Goal: Information Seeking & Learning: Learn about a topic

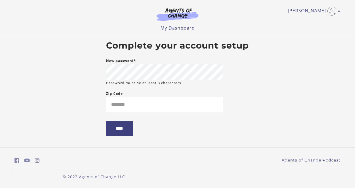
click at [232, 93] on main "Complete your account setup New password* Password must be at least 8 character…" at bounding box center [177, 90] width 152 height 109
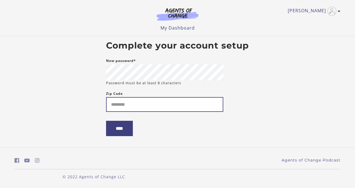
click at [158, 104] on input "Zip Code" at bounding box center [164, 104] width 117 height 15
type input "*********"
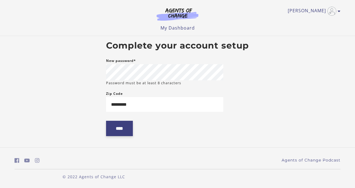
click at [121, 128] on input "****" at bounding box center [119, 128] width 27 height 15
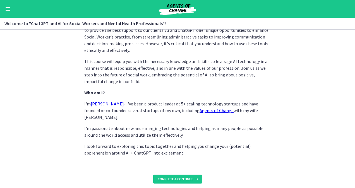
scroll to position [285, 0]
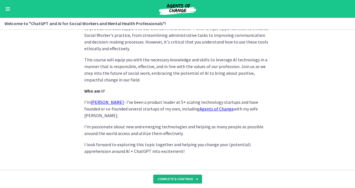
click at [185, 176] on button "Complete & continue" at bounding box center [177, 179] width 49 height 9
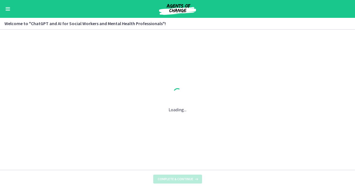
scroll to position [0, 0]
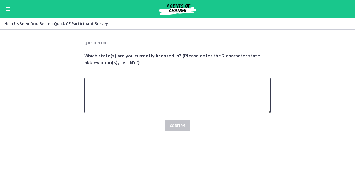
click at [120, 93] on textarea at bounding box center [177, 96] width 186 height 36
type textarea "*"
type textarea "**"
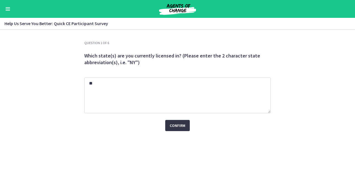
click at [183, 125] on span "Confirm" at bounding box center [178, 125] width 16 height 7
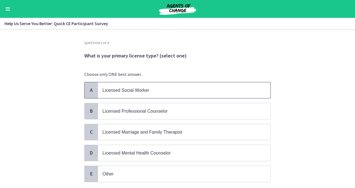
click at [132, 90] on span "Licensed Social Worker" at bounding box center [125, 90] width 47 height 5
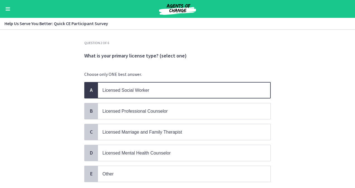
scroll to position [36, 0]
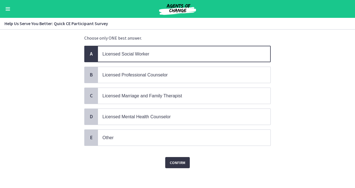
click at [175, 159] on span "Confirm" at bounding box center [178, 162] width 16 height 7
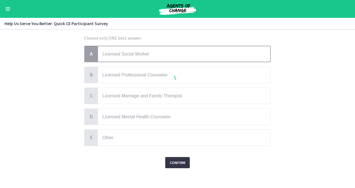
scroll to position [0, 0]
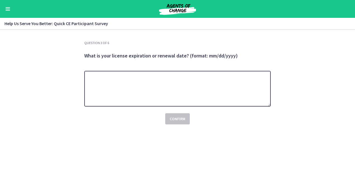
click at [125, 89] on textarea at bounding box center [177, 89] width 186 height 36
type textarea "**********"
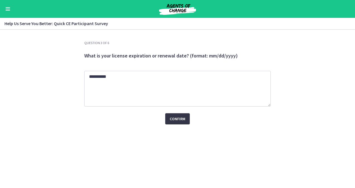
click at [178, 118] on span "Confirm" at bounding box center [178, 118] width 16 height 7
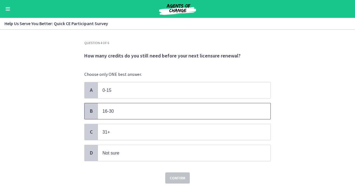
click at [119, 109] on p "16-30" at bounding box center [178, 111] width 152 height 7
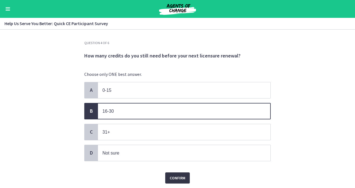
click at [181, 175] on span "Confirm" at bounding box center [178, 178] width 16 height 7
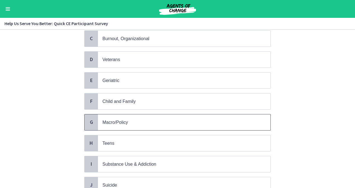
scroll to position [93, 0]
click at [135, 98] on p "Child and Family" at bounding box center [178, 101] width 152 height 7
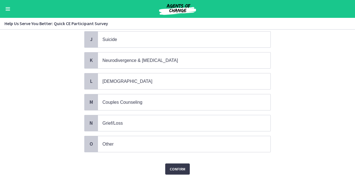
scroll to position [241, 0]
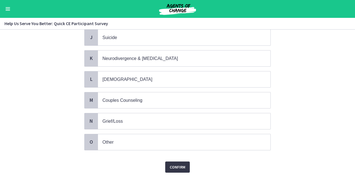
click at [178, 164] on span "Confirm" at bounding box center [178, 167] width 16 height 7
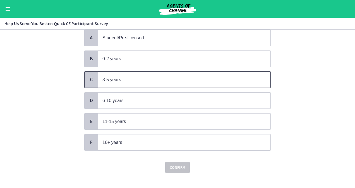
scroll to position [55, 0]
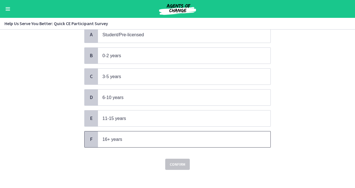
click at [127, 137] on p "16+ years" at bounding box center [178, 139] width 152 height 7
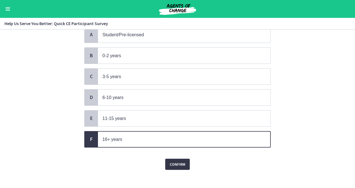
click at [172, 161] on span "Confirm" at bounding box center [178, 164] width 16 height 7
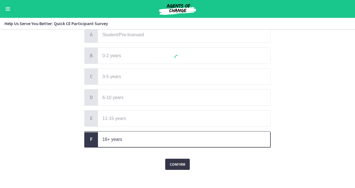
scroll to position [0, 0]
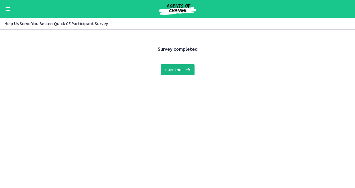
click at [182, 67] on span "Continue" at bounding box center [174, 69] width 18 height 7
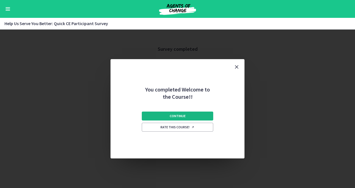
click at [180, 115] on span "Continue" at bounding box center [178, 116] width 16 height 4
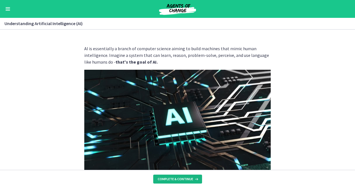
click at [175, 176] on button "Complete & continue" at bounding box center [177, 179] width 49 height 9
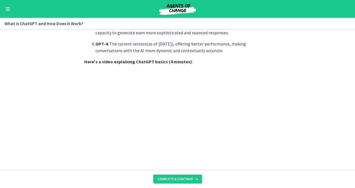
scroll to position [270, 0]
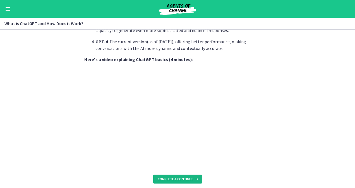
click at [177, 176] on button "Complete & continue" at bounding box center [177, 179] width 49 height 9
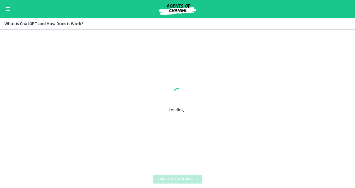
scroll to position [0, 0]
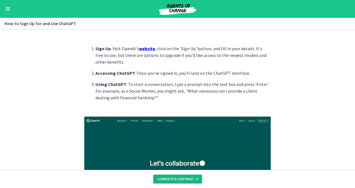
click at [178, 176] on button "Complete & continue" at bounding box center [177, 179] width 49 height 9
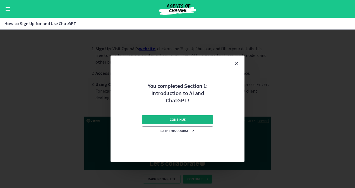
click at [185, 117] on button "Continue" at bounding box center [177, 119] width 71 height 9
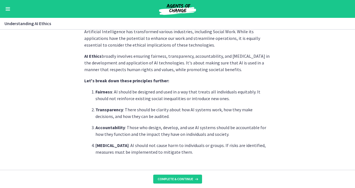
scroll to position [128, 0]
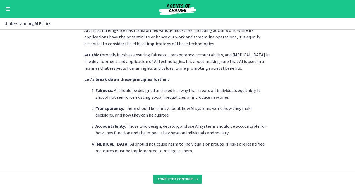
click at [181, 180] on span "Complete & continue" at bounding box center [175, 179] width 35 height 4
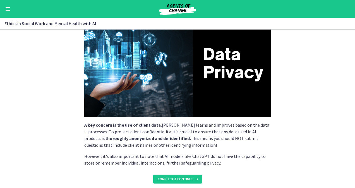
scroll to position [82, 0]
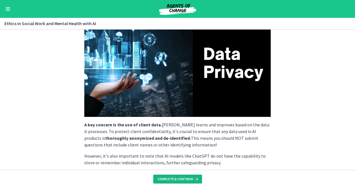
click at [182, 177] on span "Complete & continue" at bounding box center [175, 179] width 35 height 4
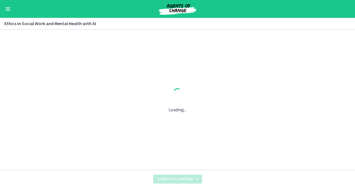
scroll to position [0, 0]
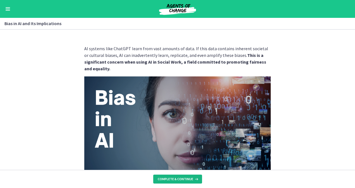
click at [182, 177] on span "Complete & continue" at bounding box center [175, 179] width 35 height 4
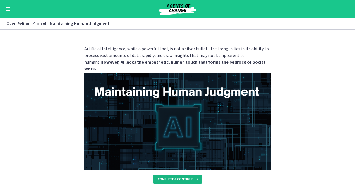
click at [181, 179] on span "Complete & continue" at bounding box center [175, 179] width 35 height 4
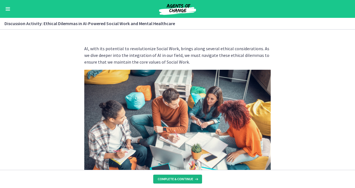
click at [181, 179] on span "Complete & continue" at bounding box center [175, 179] width 35 height 4
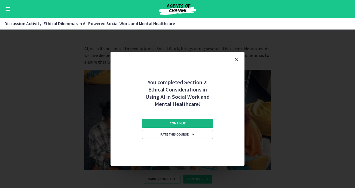
click at [168, 122] on button "Continue" at bounding box center [177, 123] width 71 height 9
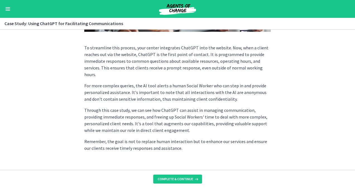
scroll to position [169, 0]
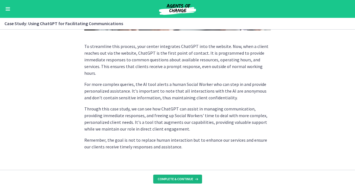
click at [170, 179] on span "Complete & continue" at bounding box center [175, 179] width 35 height 4
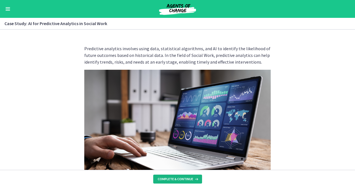
click at [172, 180] on span "Complete & continue" at bounding box center [175, 179] width 35 height 4
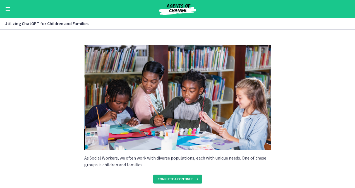
click at [181, 178] on span "Complete & continue" at bounding box center [175, 179] width 35 height 4
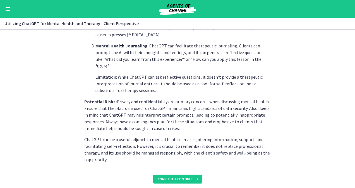
scroll to position [253, 0]
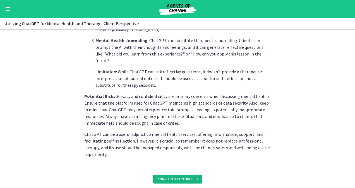
click at [176, 178] on span "Complete & continue" at bounding box center [175, 179] width 35 height 4
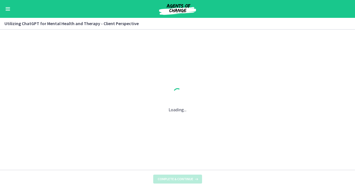
scroll to position [0, 0]
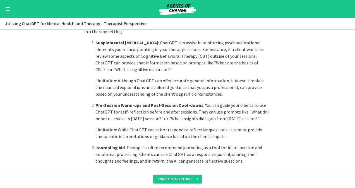
scroll to position [147, 0]
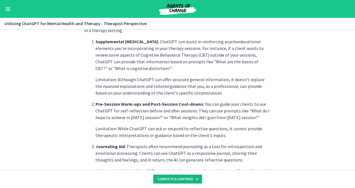
click at [176, 175] on button "Complete & continue" at bounding box center [177, 179] width 49 height 9
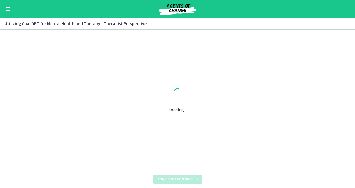
scroll to position [0, 0]
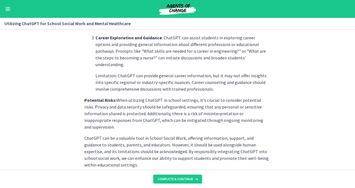
scroll to position [274, 0]
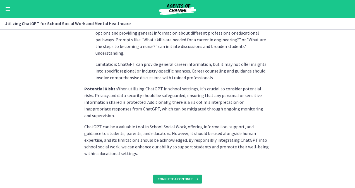
click at [176, 176] on button "Complete & continue" at bounding box center [177, 179] width 49 height 9
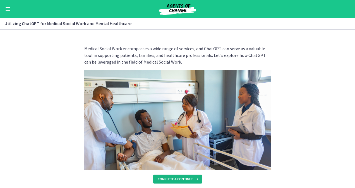
click at [176, 176] on button "Complete & continue" at bounding box center [177, 179] width 49 height 9
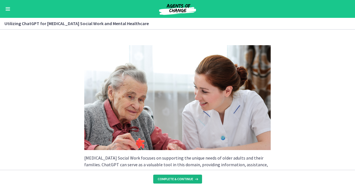
click at [176, 176] on button "Complete & continue" at bounding box center [177, 179] width 49 height 9
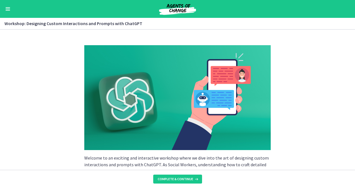
click at [176, 176] on button "Complete & continue" at bounding box center [177, 179] width 49 height 9
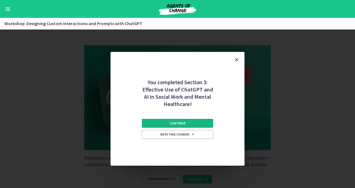
click at [183, 122] on span "Continue" at bounding box center [178, 123] width 16 height 4
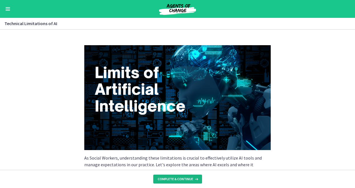
click at [180, 178] on span "Complete & continue" at bounding box center [175, 179] width 35 height 4
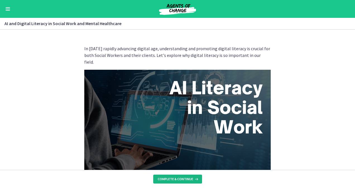
click at [180, 178] on span "Complete & continue" at bounding box center [175, 179] width 35 height 4
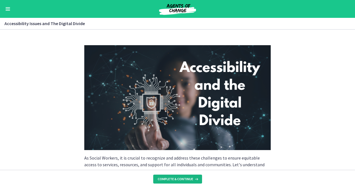
click at [180, 178] on span "Complete & continue" at bounding box center [175, 179] width 35 height 4
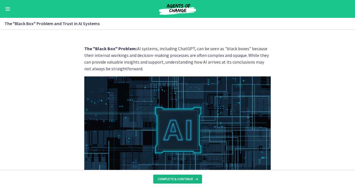
click at [180, 178] on span "Complete & continue" at bounding box center [175, 179] width 35 height 4
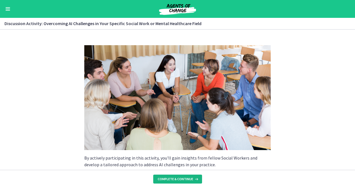
click at [180, 178] on span "Complete & continue" at bounding box center [175, 179] width 35 height 4
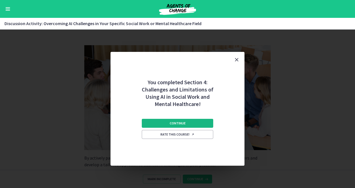
click at [186, 121] on button "Continue" at bounding box center [177, 123] width 71 height 9
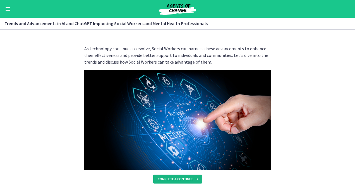
click at [179, 175] on button "Complete & continue" at bounding box center [177, 179] width 49 height 9
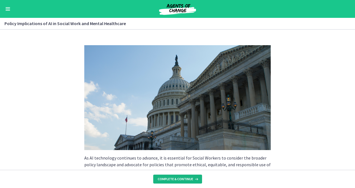
click at [179, 175] on button "Complete & continue" at bounding box center [177, 179] width 49 height 9
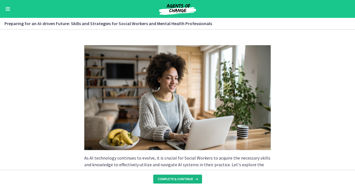
click at [179, 175] on button "Complete & continue" at bounding box center [177, 179] width 49 height 9
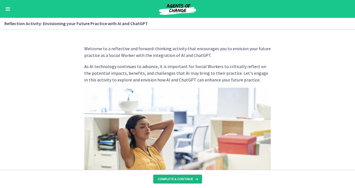
click at [179, 175] on button "Complete & continue" at bounding box center [177, 179] width 49 height 9
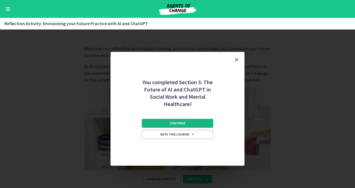
click at [183, 122] on span "Continue" at bounding box center [178, 123] width 16 height 4
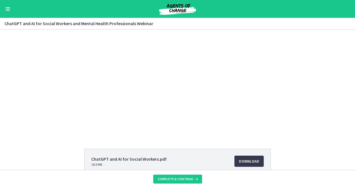
scroll to position [62, 0]
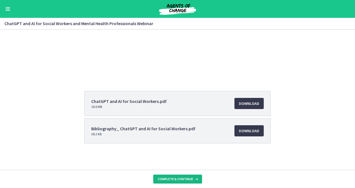
click at [175, 180] on span "Complete & continue" at bounding box center [175, 179] width 35 height 4
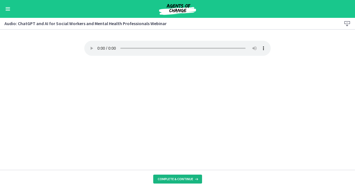
click at [183, 180] on span "Complete & continue" at bounding box center [175, 179] width 35 height 4
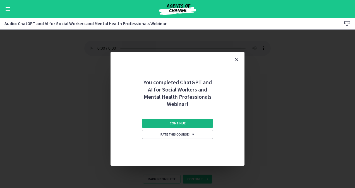
click at [180, 121] on span "Continue" at bounding box center [178, 123] width 16 height 4
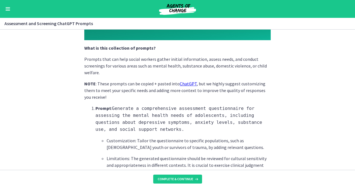
scroll to position [110, 0]
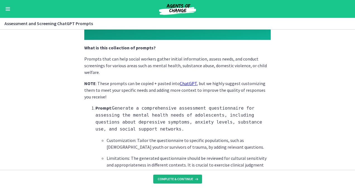
click at [181, 180] on span "Complete & continue" at bounding box center [175, 179] width 35 height 4
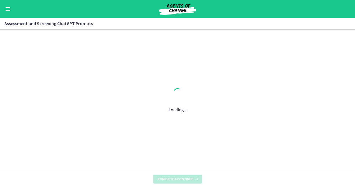
scroll to position [0, 0]
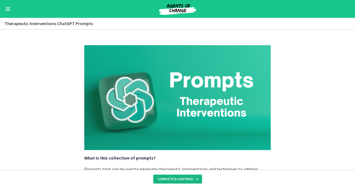
click at [181, 179] on span "Complete & continue" at bounding box center [175, 179] width 35 height 4
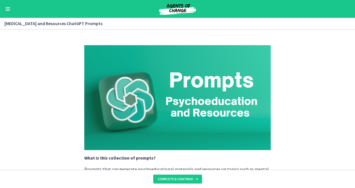
drag, startPoint x: 181, startPoint y: 179, endPoint x: 131, endPoint y: 138, distance: 65.2
click at [131, 138] on img at bounding box center [177, 97] width 186 height 105
click at [176, 180] on span "Complete & continue" at bounding box center [175, 179] width 35 height 4
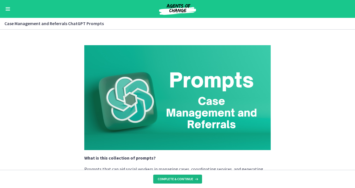
drag, startPoint x: 177, startPoint y: 178, endPoint x: 164, endPoint y: 176, distance: 12.7
click at [164, 176] on button "Complete & continue" at bounding box center [177, 179] width 49 height 9
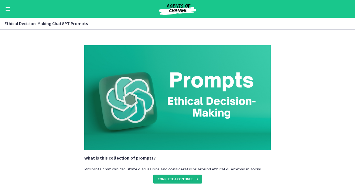
click at [164, 176] on button "Complete & continue" at bounding box center [177, 179] width 49 height 9
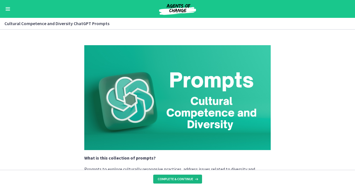
click at [164, 176] on button "Complete & continue" at bounding box center [177, 179] width 49 height 9
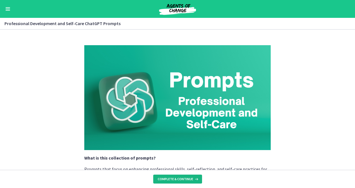
click at [176, 178] on span "Complete & continue" at bounding box center [175, 179] width 35 height 4
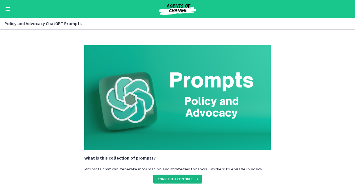
click at [176, 178] on span "Complete & continue" at bounding box center [175, 179] width 35 height 4
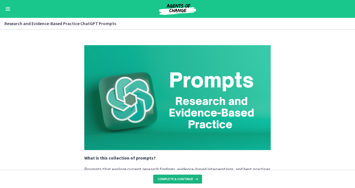
click at [176, 178] on span "Complete & continue" at bounding box center [175, 179] width 35 height 4
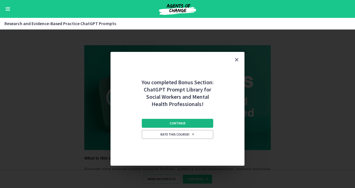
click at [176, 123] on span "Continue" at bounding box center [178, 123] width 16 height 4
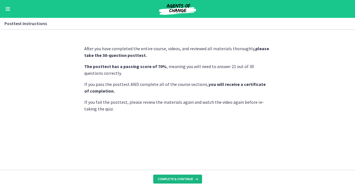
click at [173, 179] on span "Complete & continue" at bounding box center [175, 179] width 35 height 4
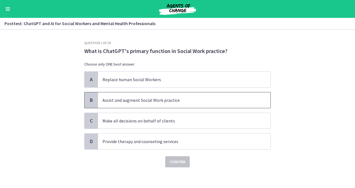
click at [89, 99] on span "B" at bounding box center [91, 100] width 7 height 7
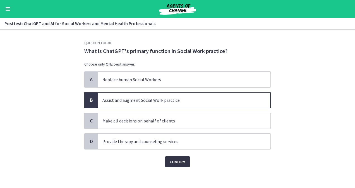
click at [177, 161] on span "Confirm" at bounding box center [178, 161] width 16 height 7
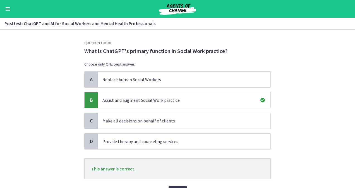
scroll to position [30, 0]
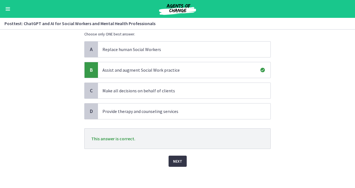
click at [175, 158] on span "Next" at bounding box center [177, 161] width 9 height 7
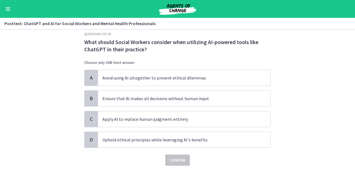
scroll to position [0, 0]
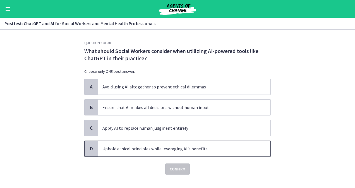
click at [112, 147] on p "Uphold ethical principles while leveraging AI's benefits" at bounding box center [178, 148] width 152 height 7
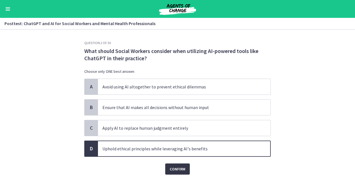
click at [172, 167] on span "Confirm" at bounding box center [178, 169] width 16 height 7
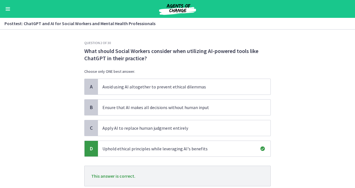
scroll to position [37, 0]
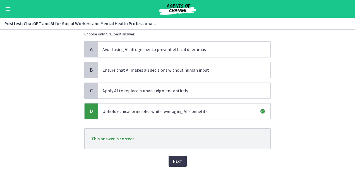
click at [175, 154] on div "Next" at bounding box center [177, 158] width 186 height 18
drag, startPoint x: 174, startPoint y: 158, endPoint x: 211, endPoint y: 171, distance: 39.3
click at [211, 151] on div "Question 2 of 30 What should Social Workers consider when utilizing AI-powered …" at bounding box center [177, 76] width 195 height 147
click at [175, 156] on button "Next" at bounding box center [177, 161] width 18 height 11
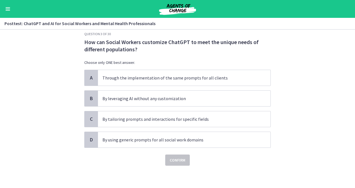
scroll to position [0, 0]
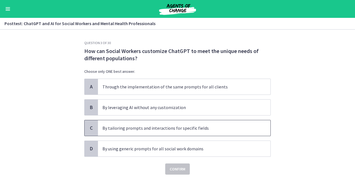
click at [117, 125] on p "By tailoring prompts and interactions for specific fields" at bounding box center [178, 128] width 152 height 7
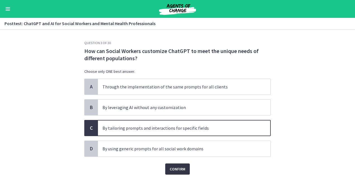
click at [172, 166] on span "Confirm" at bounding box center [178, 169] width 16 height 7
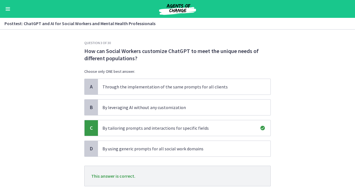
scroll to position [37, 0]
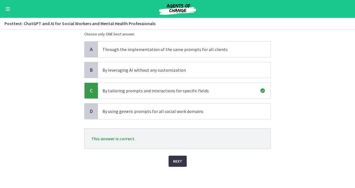
click at [173, 156] on button "Next" at bounding box center [177, 161] width 18 height 11
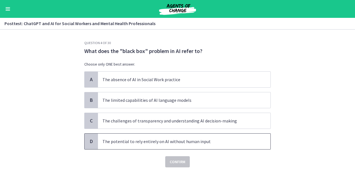
click at [89, 140] on span "D" at bounding box center [91, 141] width 7 height 7
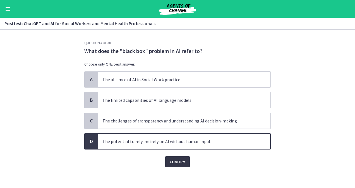
click at [170, 159] on span "Confirm" at bounding box center [178, 161] width 16 height 7
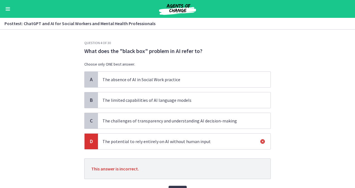
click at [89, 117] on span "C" at bounding box center [91, 120] width 7 height 7
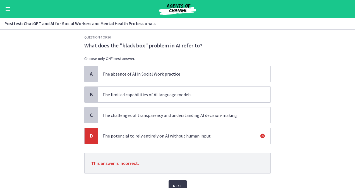
scroll to position [6, 0]
click at [173, 182] on span "Next" at bounding box center [177, 185] width 9 height 7
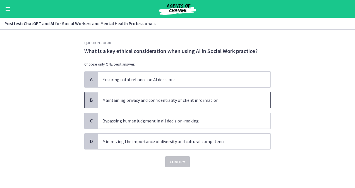
click at [88, 98] on span "B" at bounding box center [91, 100] width 7 height 7
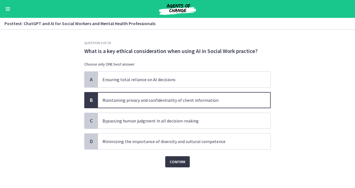
click at [175, 157] on button "Confirm" at bounding box center [177, 161] width 25 height 11
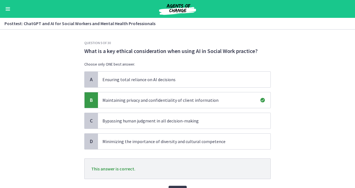
scroll to position [30, 0]
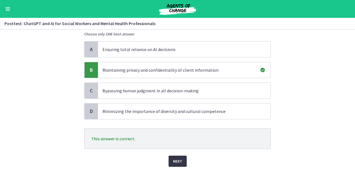
click at [174, 159] on span "Next" at bounding box center [177, 161] width 9 height 7
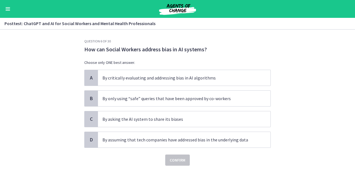
scroll to position [0, 0]
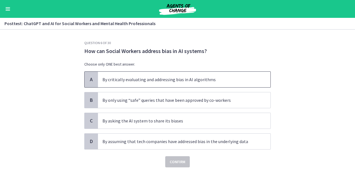
click at [125, 79] on p "By critically evaluating and addressing bias in AI algorithms" at bounding box center [178, 79] width 152 height 7
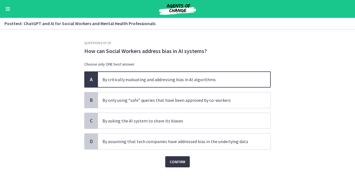
click at [181, 161] on span "Confirm" at bounding box center [178, 161] width 16 height 7
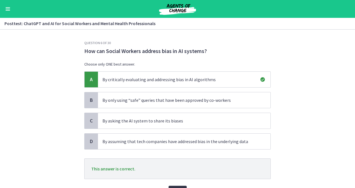
scroll to position [30, 0]
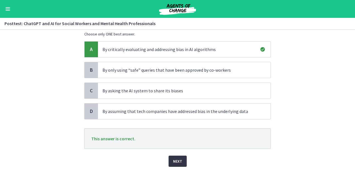
click at [178, 160] on span "Next" at bounding box center [177, 161] width 9 height 7
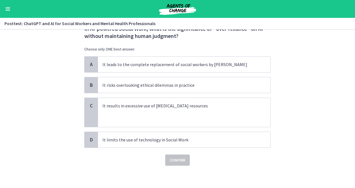
scroll to position [0, 0]
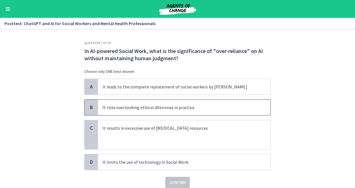
click at [125, 107] on p "It risks overlooking ethical dilemmas in practice" at bounding box center [178, 107] width 152 height 7
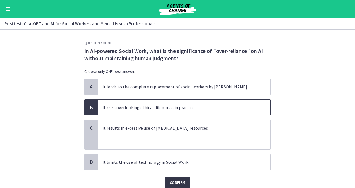
click at [179, 177] on button "Confirm" at bounding box center [177, 182] width 25 height 11
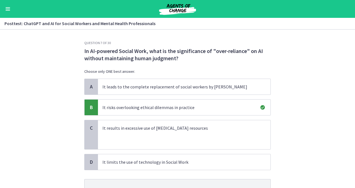
scroll to position [51, 0]
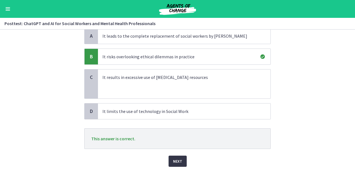
click at [175, 158] on span "Next" at bounding box center [177, 161] width 9 height 7
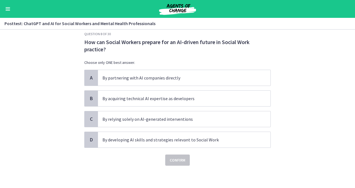
scroll to position [0, 0]
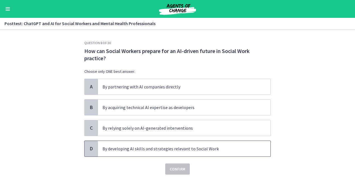
click at [117, 149] on p "By developing AI skills and strategies relevant to Social Work" at bounding box center [178, 148] width 152 height 7
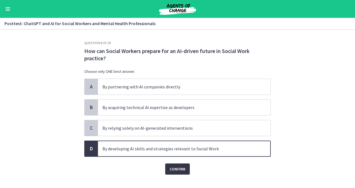
click at [180, 167] on span "Confirm" at bounding box center [178, 169] width 16 height 7
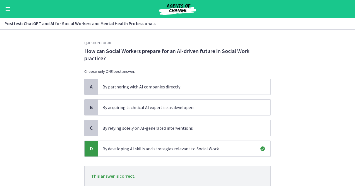
scroll to position [37, 0]
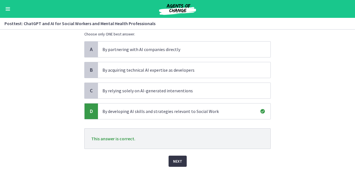
click at [175, 158] on span "Next" at bounding box center [177, 161] width 9 height 7
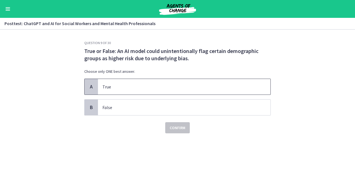
click at [90, 83] on div "A" at bounding box center [90, 87] width 13 height 16
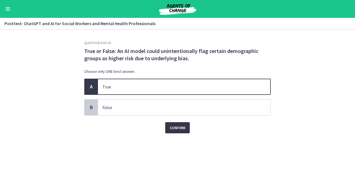
click at [176, 125] on span "Confirm" at bounding box center [178, 127] width 16 height 7
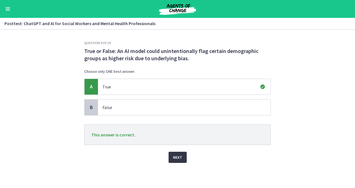
click at [180, 156] on span "Next" at bounding box center [177, 157] width 9 height 7
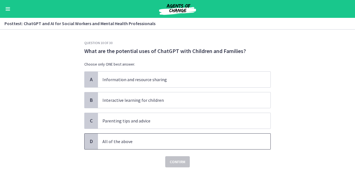
click at [89, 138] on span "D" at bounding box center [91, 141] width 7 height 7
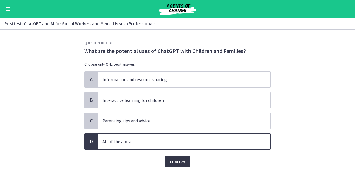
click at [182, 161] on span "Confirm" at bounding box center [178, 161] width 16 height 7
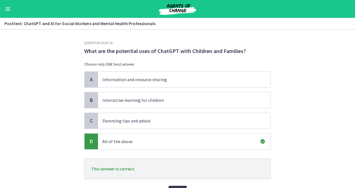
scroll to position [30, 0]
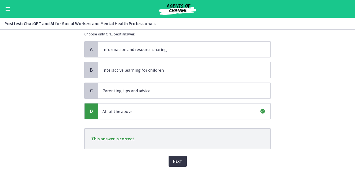
click at [173, 161] on span "Next" at bounding box center [177, 161] width 9 height 7
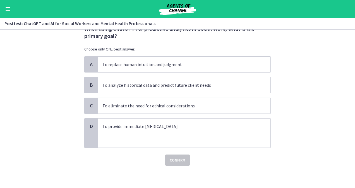
scroll to position [0, 0]
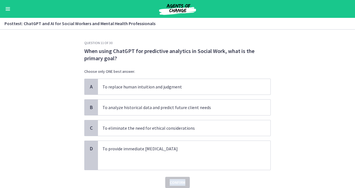
click at [182, 179] on div "Confirm" at bounding box center [177, 179] width 186 height 18
click at [148, 105] on p "To analyze historical data and predict future client needs" at bounding box center [178, 107] width 152 height 7
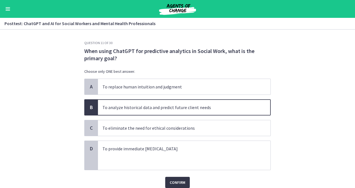
click at [171, 179] on span "Confirm" at bounding box center [178, 182] width 16 height 7
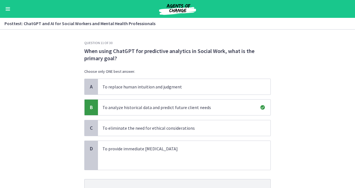
scroll to position [51, 0]
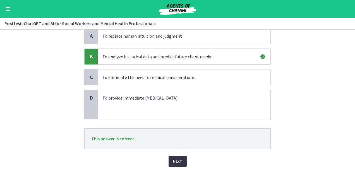
click at [178, 156] on button "Next" at bounding box center [177, 161] width 18 height 11
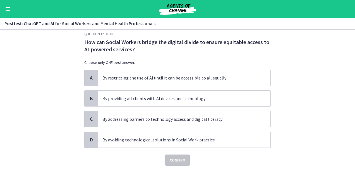
scroll to position [0, 0]
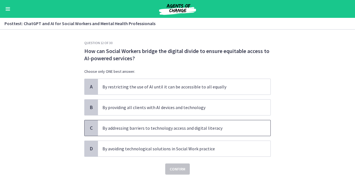
click at [122, 127] on p "By addressing barriers to technology access and digital literacy" at bounding box center [178, 128] width 152 height 7
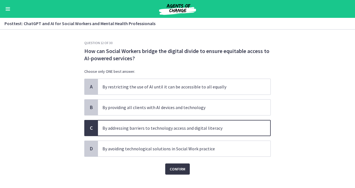
click at [182, 166] on span "Confirm" at bounding box center [178, 169] width 16 height 7
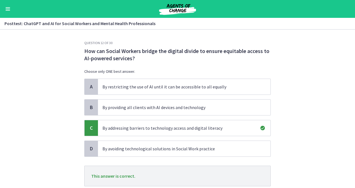
scroll to position [37, 0]
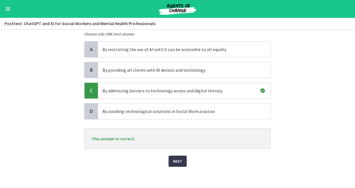
click at [175, 154] on div "Next" at bounding box center [177, 158] width 186 height 18
click at [175, 159] on span "Next" at bounding box center [177, 161] width 9 height 7
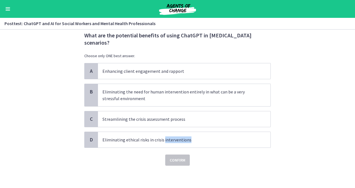
scroll to position [0, 0]
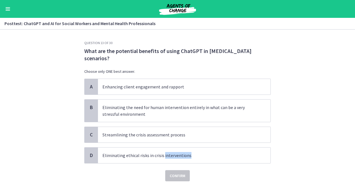
click at [175, 159] on span "Eliminating ethical risks in crisis interventions" at bounding box center [184, 155] width 172 height 16
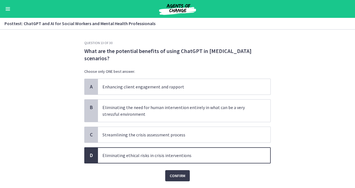
click at [234, 70] on p "Choose only ONE best answer." at bounding box center [177, 72] width 186 height 6
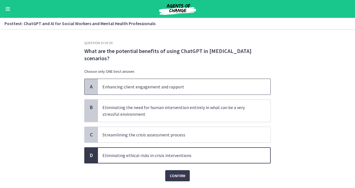
click at [110, 89] on p "Enhancing client engagement and rapport" at bounding box center [178, 86] width 152 height 7
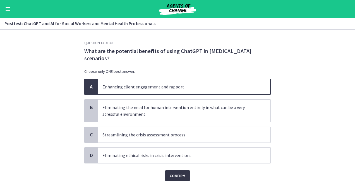
click at [175, 173] on span "Confirm" at bounding box center [178, 175] width 16 height 7
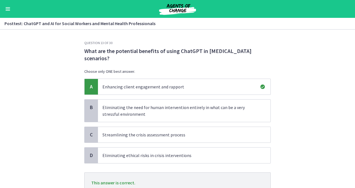
scroll to position [44, 0]
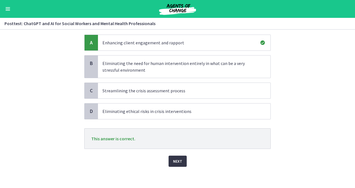
click at [173, 158] on span "Next" at bounding box center [177, 161] width 9 height 7
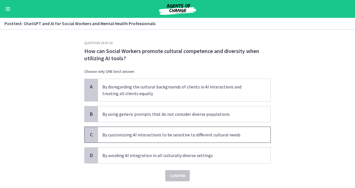
click at [88, 134] on span "C" at bounding box center [91, 134] width 7 height 7
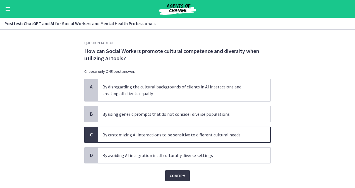
click at [178, 173] on span "Confirm" at bounding box center [178, 175] width 16 height 7
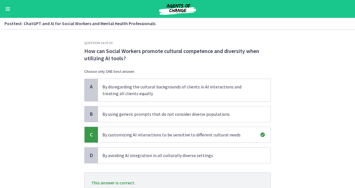
scroll to position [44, 0]
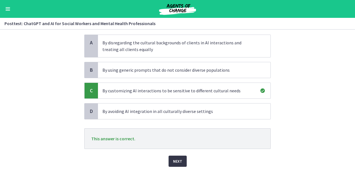
click at [173, 158] on span "Next" at bounding box center [177, 161] width 9 height 7
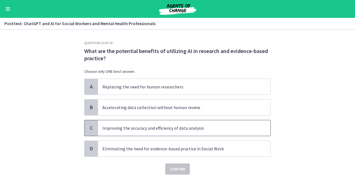
click at [104, 128] on p "Improving the accuracy and efficiency of data analysis" at bounding box center [178, 128] width 152 height 7
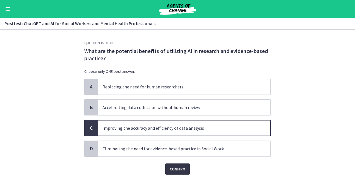
click at [171, 168] on span "Confirm" at bounding box center [178, 169] width 16 height 7
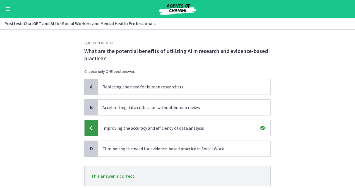
scroll to position [37, 0]
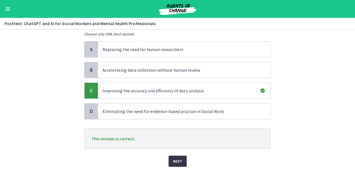
click at [174, 163] on span "Next" at bounding box center [177, 161] width 9 height 7
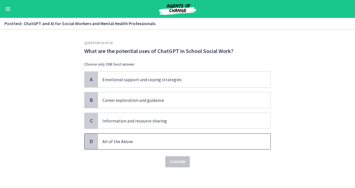
click at [88, 138] on span "D" at bounding box center [91, 141] width 7 height 7
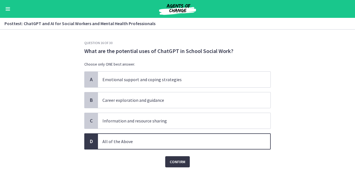
click at [180, 163] on span "Confirm" at bounding box center [178, 161] width 16 height 7
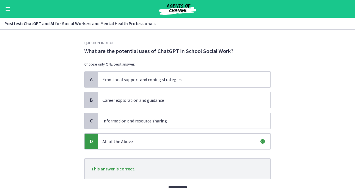
scroll to position [30, 0]
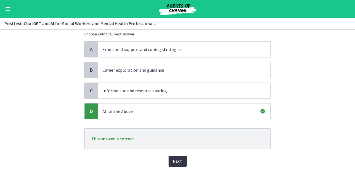
click at [178, 162] on span "Next" at bounding box center [177, 161] width 9 height 7
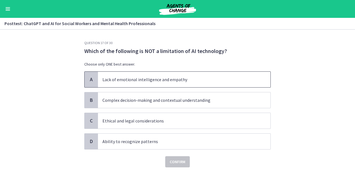
click at [89, 77] on span "A" at bounding box center [91, 79] width 7 height 7
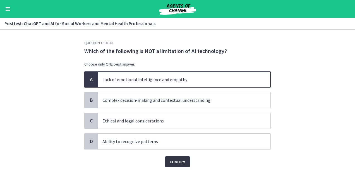
click at [181, 157] on button "Confirm" at bounding box center [177, 161] width 25 height 11
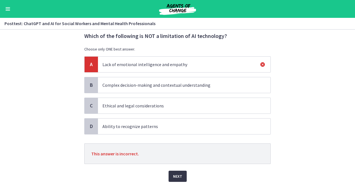
scroll to position [16, 0]
click at [176, 173] on span "Next" at bounding box center [177, 175] width 9 height 7
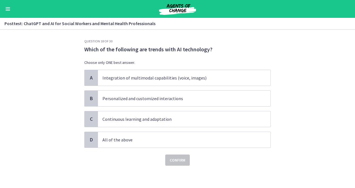
scroll to position [0, 0]
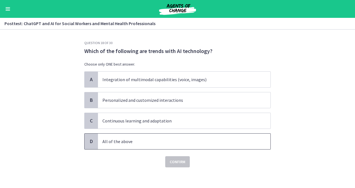
click at [91, 143] on span "D" at bounding box center [91, 141] width 7 height 7
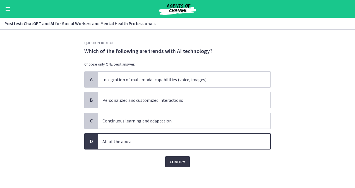
click at [172, 161] on span "Confirm" at bounding box center [178, 161] width 16 height 7
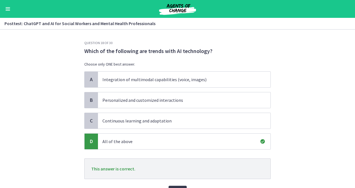
scroll to position [30, 0]
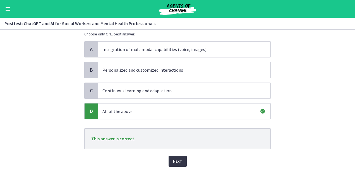
click at [174, 158] on span "Next" at bounding box center [177, 161] width 9 height 7
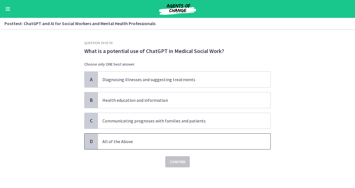
click at [89, 143] on span "D" at bounding box center [91, 141] width 7 height 7
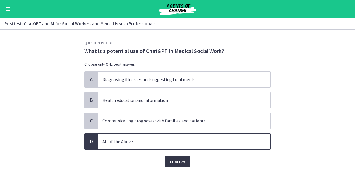
click at [174, 163] on span "Confirm" at bounding box center [178, 161] width 16 height 7
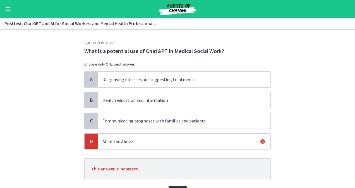
scroll to position [30, 0]
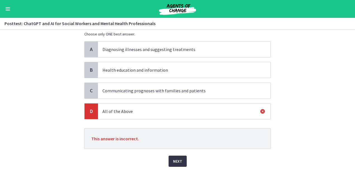
click at [174, 158] on span "Next" at bounding box center [177, 161] width 9 height 7
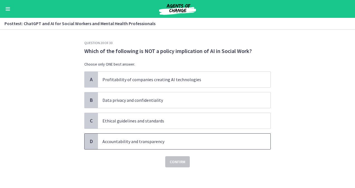
click at [85, 144] on div "D" at bounding box center [90, 142] width 13 height 16
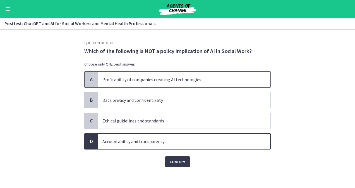
click at [89, 80] on span "A" at bounding box center [91, 79] width 7 height 7
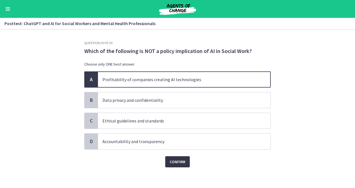
click at [175, 162] on span "Confirm" at bounding box center [178, 161] width 16 height 7
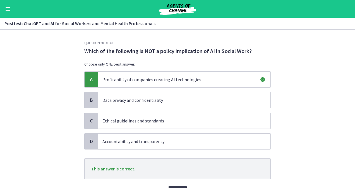
scroll to position [30, 0]
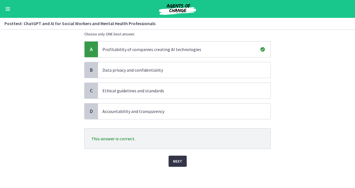
click at [179, 160] on span "Next" at bounding box center [177, 161] width 9 height 7
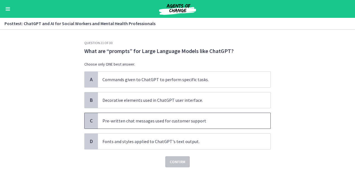
click at [91, 119] on span "C" at bounding box center [91, 120] width 7 height 7
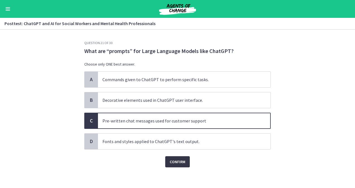
click at [171, 163] on span "Confirm" at bounding box center [178, 161] width 16 height 7
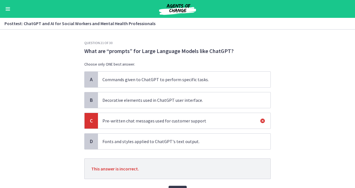
click at [111, 98] on p "Decorative elements used in ChatGPT user interface." at bounding box center [178, 100] width 152 height 7
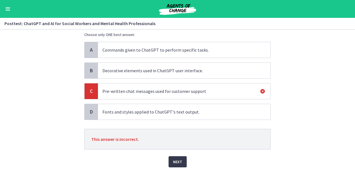
scroll to position [30, 0]
click at [172, 165] on button "Next" at bounding box center [177, 161] width 18 height 11
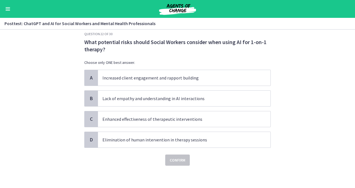
scroll to position [0, 0]
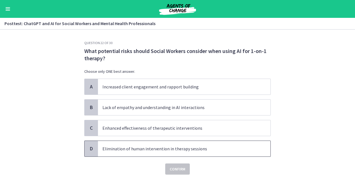
click at [108, 147] on p "Elimination of human intervention in therapy sessions" at bounding box center [178, 148] width 152 height 7
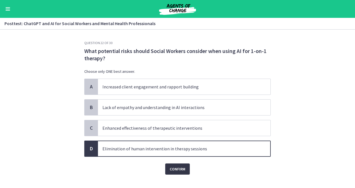
click at [178, 167] on span "Confirm" at bounding box center [178, 169] width 16 height 7
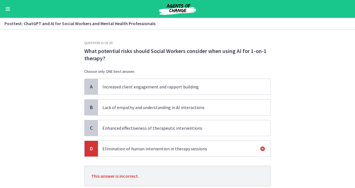
scroll to position [37, 0]
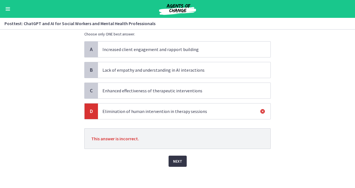
click at [178, 159] on span "Next" at bounding box center [177, 161] width 9 height 7
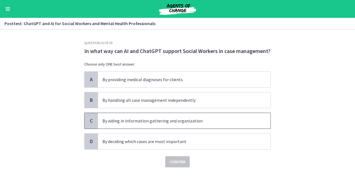
click at [93, 117] on div "C" at bounding box center [90, 121] width 13 height 16
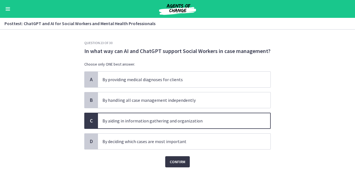
click at [176, 159] on span "Confirm" at bounding box center [178, 161] width 16 height 7
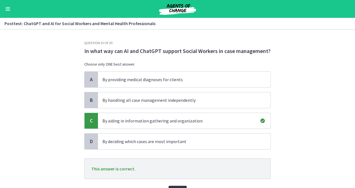
scroll to position [30, 0]
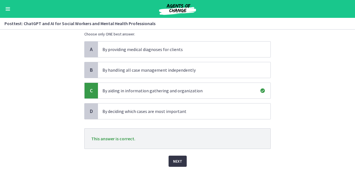
click at [175, 160] on span "Next" at bounding box center [177, 161] width 9 height 7
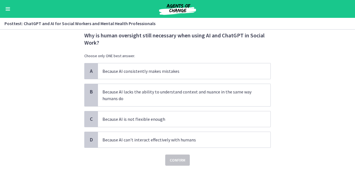
scroll to position [0, 0]
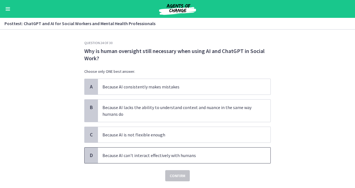
click at [90, 154] on span "D" at bounding box center [91, 155] width 7 height 7
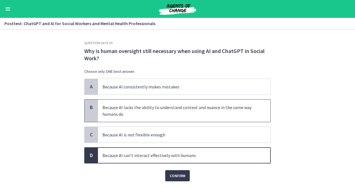
click at [88, 104] on span "B" at bounding box center [91, 107] width 7 height 7
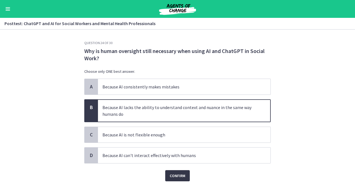
click at [175, 173] on span "Confirm" at bounding box center [178, 175] width 16 height 7
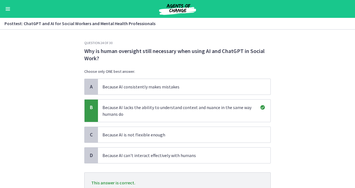
scroll to position [44, 0]
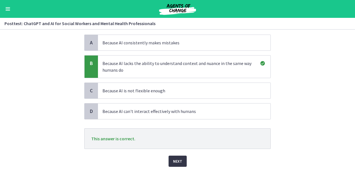
click at [173, 160] on span "Next" at bounding box center [177, 161] width 9 height 7
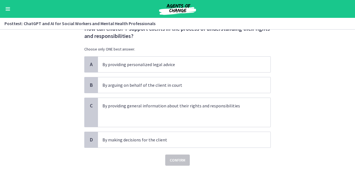
scroll to position [0, 0]
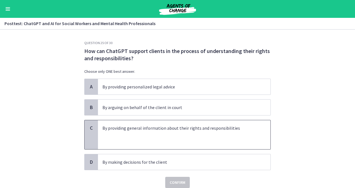
click at [88, 130] on span "C" at bounding box center [91, 128] width 7 height 7
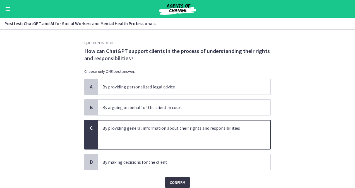
click at [176, 183] on span "Confirm" at bounding box center [178, 182] width 16 height 7
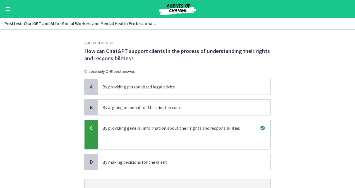
scroll to position [51, 0]
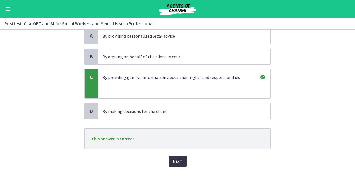
click at [175, 158] on span "Next" at bounding box center [177, 161] width 9 height 7
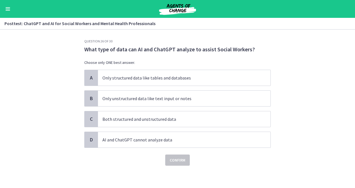
scroll to position [0, 0]
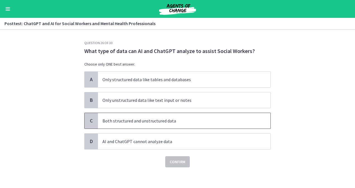
click at [95, 117] on div "C" at bounding box center [90, 121] width 13 height 16
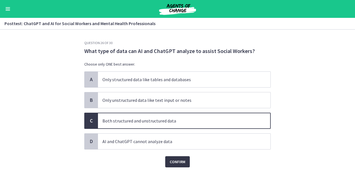
click at [177, 159] on span "Confirm" at bounding box center [178, 161] width 16 height 7
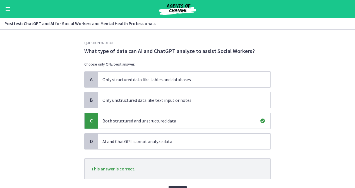
scroll to position [30, 0]
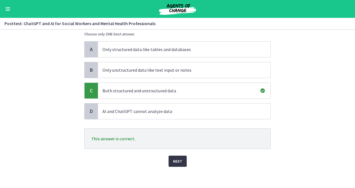
click at [177, 159] on span "Next" at bounding box center [177, 161] width 9 height 7
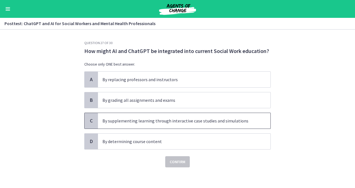
click at [92, 119] on span "C" at bounding box center [91, 120] width 7 height 7
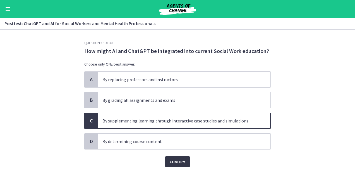
click at [176, 161] on span "Confirm" at bounding box center [178, 161] width 16 height 7
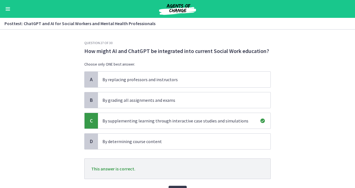
scroll to position [30, 0]
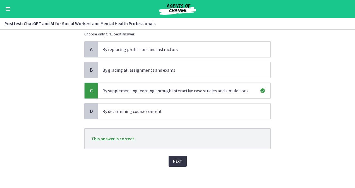
click at [173, 161] on span "Next" at bounding box center [177, 161] width 9 height 7
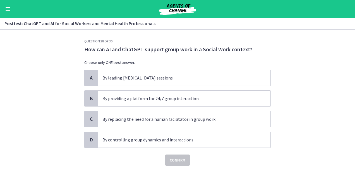
scroll to position [0, 0]
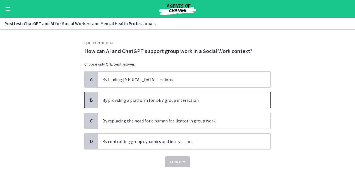
click at [91, 97] on span "B" at bounding box center [91, 100] width 7 height 7
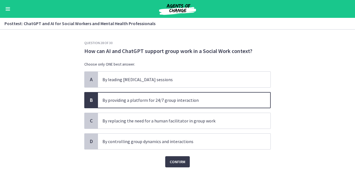
click at [170, 155] on div "Confirm" at bounding box center [177, 158] width 186 height 18
click at [172, 161] on span "Confirm" at bounding box center [178, 161] width 16 height 7
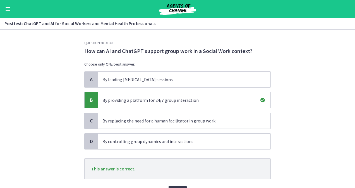
scroll to position [30, 0]
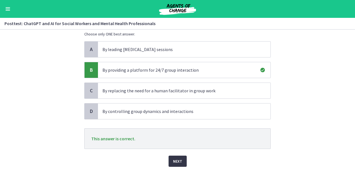
click at [172, 156] on button "Next" at bounding box center [177, 161] width 18 height 11
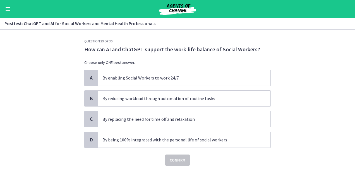
scroll to position [0, 0]
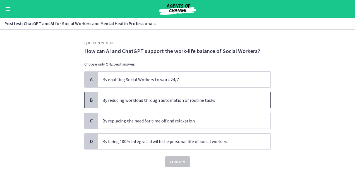
click at [120, 97] on p "By reducing workload through automation of routine tasks" at bounding box center [178, 100] width 152 height 7
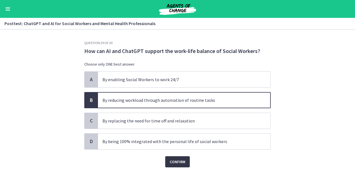
click at [176, 163] on span "Confirm" at bounding box center [178, 161] width 16 height 7
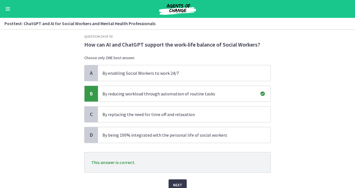
scroll to position [30, 0]
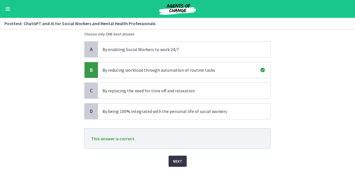
click at [176, 158] on span "Next" at bounding box center [177, 161] width 9 height 7
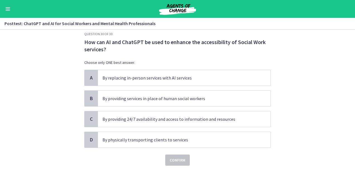
scroll to position [0, 0]
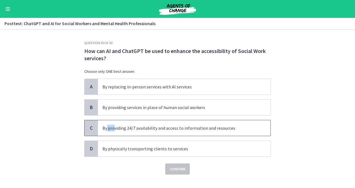
drag, startPoint x: 112, startPoint y: 123, endPoint x: 104, endPoint y: 126, distance: 8.4
click at [104, 126] on span "By providing 24/7 availability and access to information and resources" at bounding box center [184, 128] width 172 height 16
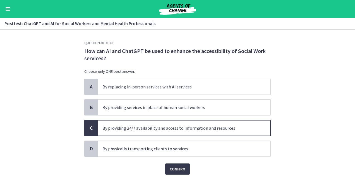
click at [169, 175] on div "Question 30 of 30 How can AI and ChatGPT be used to enhance the accessibility o…" at bounding box center [177, 114] width 195 height 147
click at [171, 166] on span "Confirm" at bounding box center [178, 169] width 16 height 7
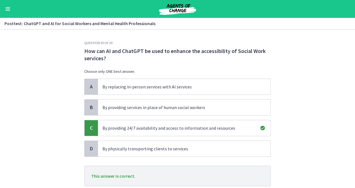
scroll to position [37, 0]
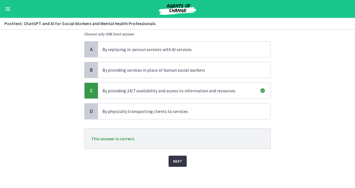
click at [175, 159] on span "Next" at bounding box center [177, 161] width 9 height 7
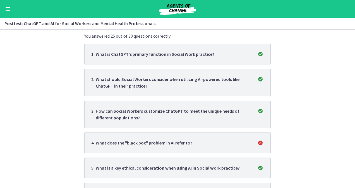
scroll to position [0, 0]
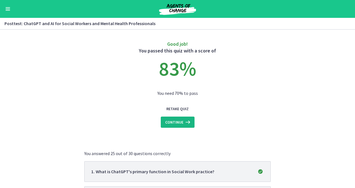
click at [183, 121] on icon at bounding box center [187, 122] width 8 height 7
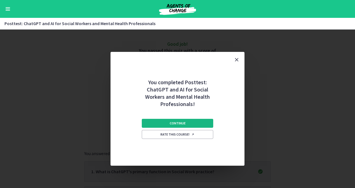
click at [177, 122] on span "Continue" at bounding box center [178, 123] width 16 height 4
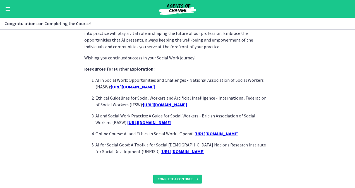
scroll to position [510, 0]
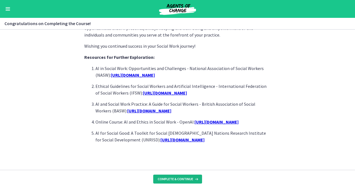
click at [175, 176] on button "Complete & continue" at bounding box center [177, 179] width 49 height 9
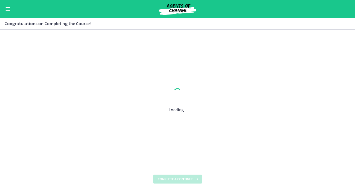
scroll to position [0, 0]
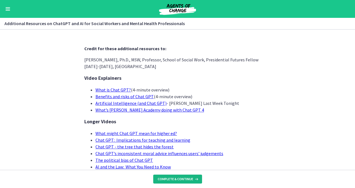
click at [177, 179] on span "Complete & continue" at bounding box center [175, 179] width 35 height 4
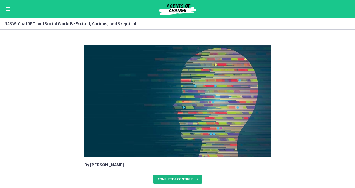
click at [177, 179] on span "Complete & continue" at bounding box center [175, 179] width 35 height 4
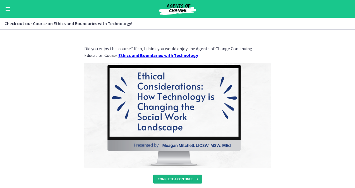
click at [179, 178] on span "Complete & continue" at bounding box center [175, 179] width 35 height 4
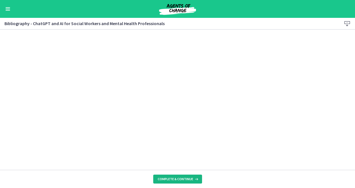
click at [176, 178] on span "Complete & continue" at bounding box center [175, 179] width 35 height 4
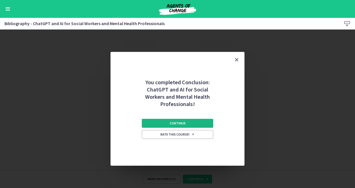
click at [171, 123] on span "Continue" at bounding box center [178, 123] width 16 height 4
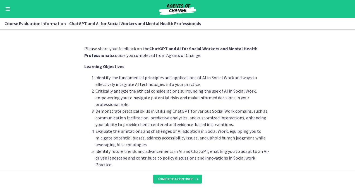
scroll to position [18, 0]
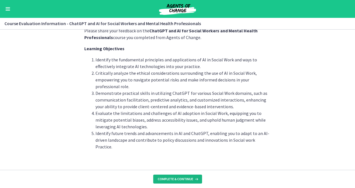
click at [183, 177] on span "Complete & continue" at bounding box center [175, 179] width 35 height 4
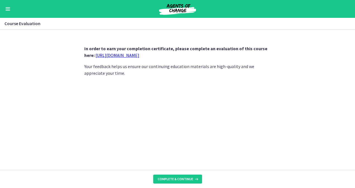
click at [132, 52] on link "https://forms.gle/jm1zbfhChZ2exBv78" at bounding box center [117, 55] width 44 height 6
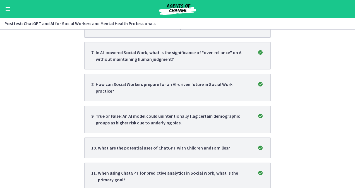
scroll to position [273, 0]
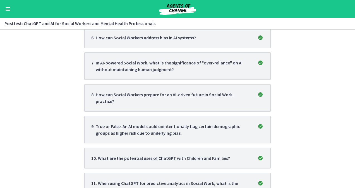
click at [5, 11] on button "Enable menu" at bounding box center [7, 9] width 7 height 7
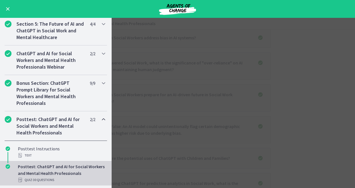
scroll to position [257, 0]
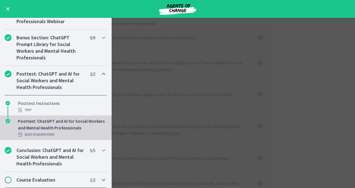
click at [7, 180] on span "Chapters" at bounding box center [8, 180] width 6 height 6
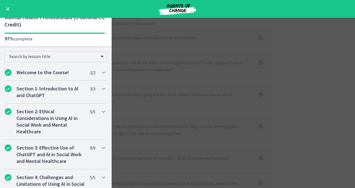
scroll to position [13, 0]
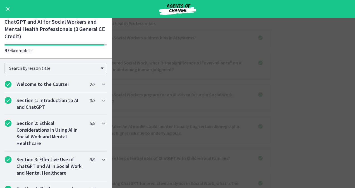
click at [156, 58] on main "Posttest: ChatGPT and AI for Social Workers and Mental Health Professionals Ena…" at bounding box center [177, 103] width 355 height 170
click at [6, 8] on span "Enable menu" at bounding box center [8, 9] width 4 height 4
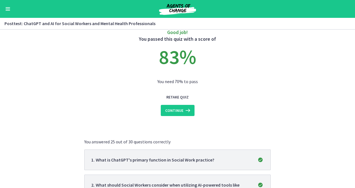
scroll to position [0, 0]
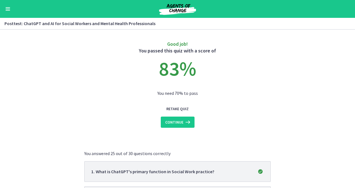
click at [5, 7] on button "Enable menu" at bounding box center [7, 9] width 7 height 7
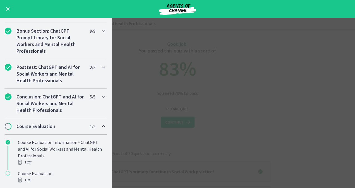
scroll to position [264, 0]
click at [9, 125] on span "Chapters" at bounding box center [8, 127] width 6 height 6
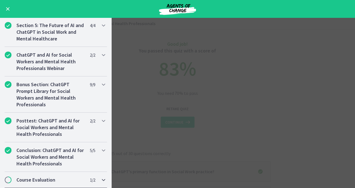
click at [100, 180] on icon "Chapters" at bounding box center [103, 179] width 7 height 7
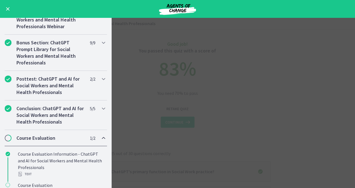
scroll to position [264, 0]
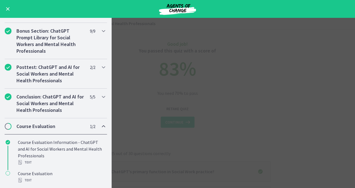
click at [122, 153] on main "Posttest: ChatGPT and AI for Social Workers and Mental Health Professionals Ena…" at bounding box center [177, 103] width 355 height 170
click at [233, 118] on main "Posttest: ChatGPT and AI for Social Workers and Mental Health Professionals Ena…" at bounding box center [177, 103] width 355 height 170
click at [7, 5] on div "Go to Dashboard" at bounding box center [177, 9] width 355 height 18
click at [7, 6] on button "Enable menu" at bounding box center [7, 9] width 7 height 7
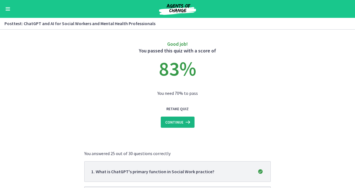
click at [171, 121] on span "Continue" at bounding box center [174, 122] width 18 height 7
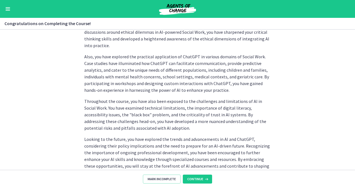
scroll to position [199, 0]
click at [196, 179] on span "Continue" at bounding box center [195, 179] width 16 height 4
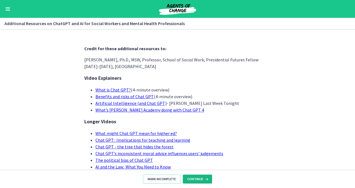
click at [196, 178] on span "Continue" at bounding box center [195, 179] width 16 height 4
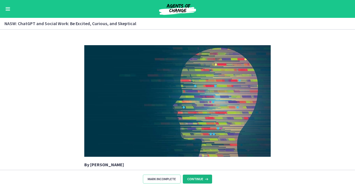
click at [196, 178] on span "Continue" at bounding box center [195, 179] width 16 height 4
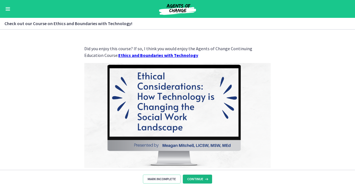
click at [196, 176] on button "Continue" at bounding box center [197, 179] width 29 height 9
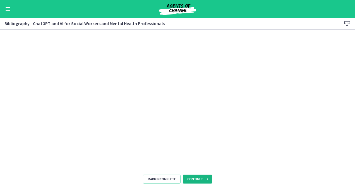
click at [196, 176] on button "Continue" at bounding box center [197, 179] width 29 height 9
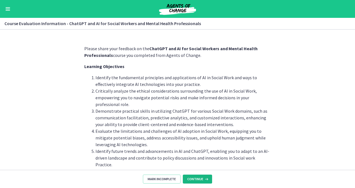
click at [196, 176] on button "Continue" at bounding box center [197, 179] width 29 height 9
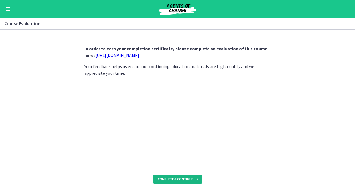
drag, startPoint x: 196, startPoint y: 176, endPoint x: 164, endPoint y: 64, distance: 116.6
click at [164, 64] on div "In order to earn your completion certificate, please complete an evaluation of …" at bounding box center [177, 109] width 355 height 158
click at [136, 57] on link "https://forms.gle/jm1zbfhChZ2exBv78" at bounding box center [117, 55] width 44 height 6
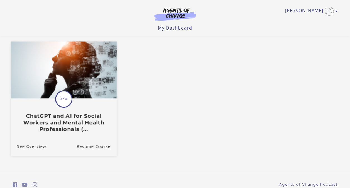
scroll to position [43, 0]
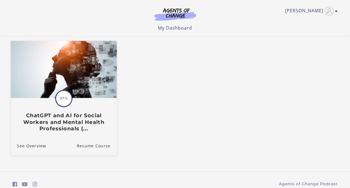
click at [64, 82] on img at bounding box center [64, 69] width 106 height 57
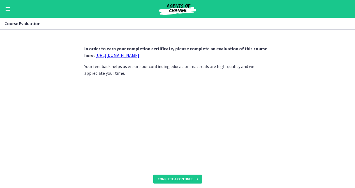
click at [133, 54] on link "[URL][DOMAIN_NAME]" at bounding box center [117, 55] width 44 height 6
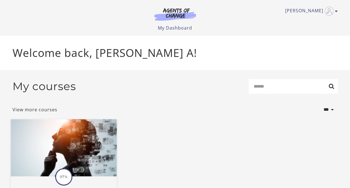
click at [63, 160] on img at bounding box center [64, 147] width 106 height 57
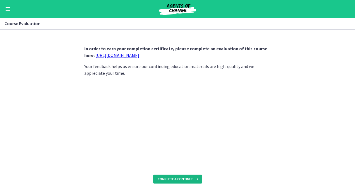
click at [178, 178] on span "Complete & continue" at bounding box center [175, 179] width 35 height 4
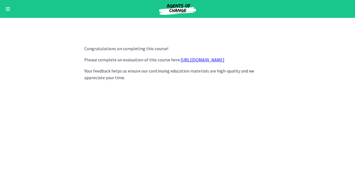
click at [197, 59] on link "[URL][DOMAIN_NAME]" at bounding box center [202, 60] width 44 height 6
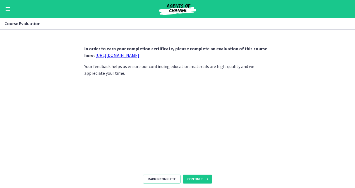
click at [288, 57] on section "In order to earn your completion certificate, please complete an evaluation of …" at bounding box center [177, 100] width 355 height 140
click at [7, 12] on button "Enable menu" at bounding box center [7, 9] width 7 height 7
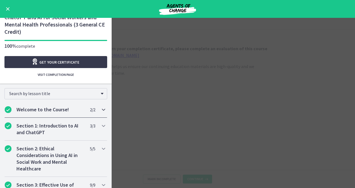
scroll to position [17, 0]
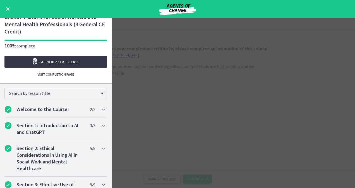
click at [50, 60] on span "Get your certificate" at bounding box center [59, 62] width 40 height 7
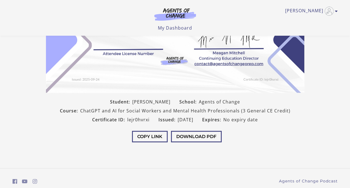
scroll to position [105, 0]
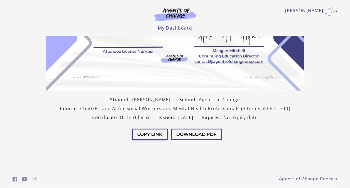
click at [140, 134] on button "Copy Link" at bounding box center [150, 134] width 36 height 11
click at [185, 134] on button "Download PDF" at bounding box center [196, 134] width 51 height 11
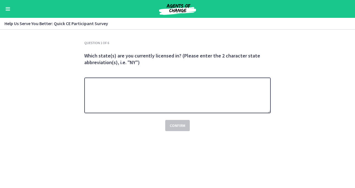
click at [151, 89] on textarea at bounding box center [177, 96] width 186 height 36
type textarea "****"
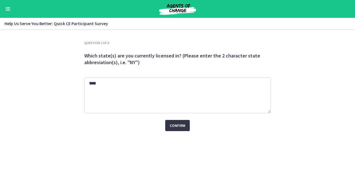
click at [184, 126] on span "Confirm" at bounding box center [178, 125] width 16 height 7
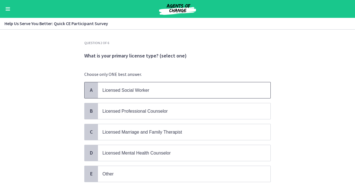
click at [108, 91] on span "Licensed Social Worker" at bounding box center [125, 90] width 47 height 5
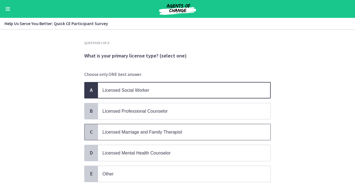
scroll to position [36, 0]
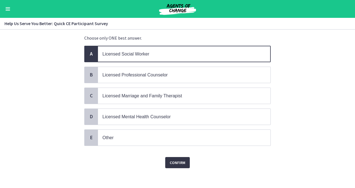
click at [176, 159] on span "Confirm" at bounding box center [178, 162] width 16 height 7
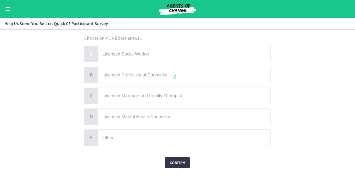
scroll to position [0, 0]
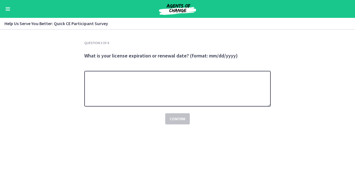
click at [129, 89] on textarea at bounding box center [177, 89] width 186 height 36
type textarea "**********"
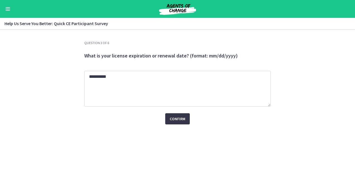
click at [178, 120] on span "Confirm" at bounding box center [178, 118] width 16 height 7
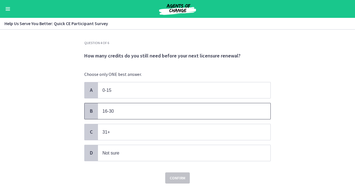
click at [110, 110] on span "16-30" at bounding box center [107, 111] width 11 height 5
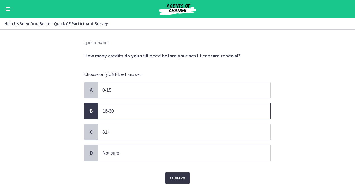
click at [176, 176] on span "Confirm" at bounding box center [178, 178] width 16 height 7
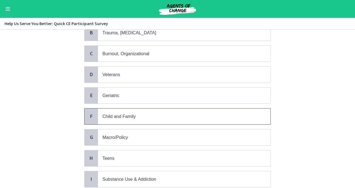
scroll to position [79, 0]
click at [89, 108] on div "F" at bounding box center [90, 116] width 13 height 16
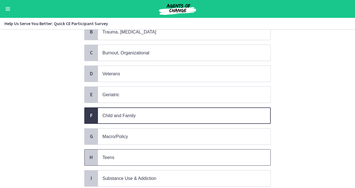
click at [91, 156] on span "H" at bounding box center [91, 157] width 7 height 7
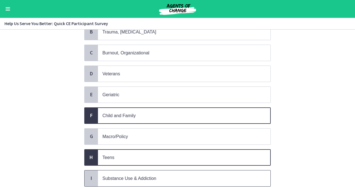
click at [94, 175] on div "I" at bounding box center [90, 178] width 13 height 16
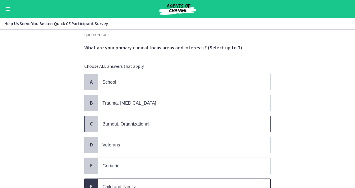
scroll to position [5, 0]
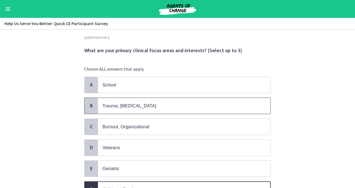
click at [88, 108] on span "B" at bounding box center [91, 105] width 7 height 7
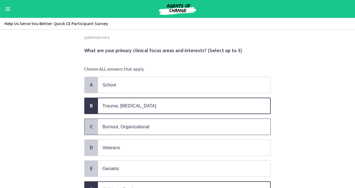
click at [88, 125] on span "C" at bounding box center [91, 126] width 7 height 7
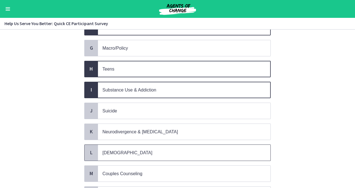
scroll to position [241, 0]
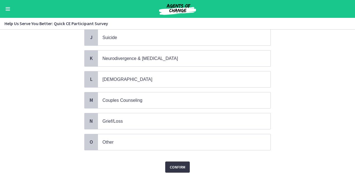
click at [173, 164] on span "Confirm" at bounding box center [178, 167] width 16 height 7
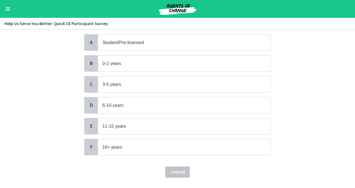
scroll to position [48, 0]
click at [95, 146] on div "F" at bounding box center [90, 147] width 13 height 16
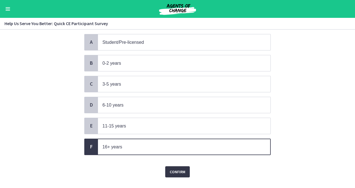
click at [178, 169] on span "Confirm" at bounding box center [178, 171] width 16 height 7
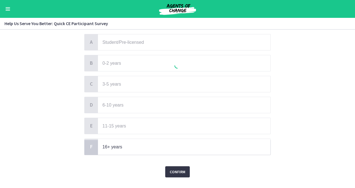
scroll to position [0, 0]
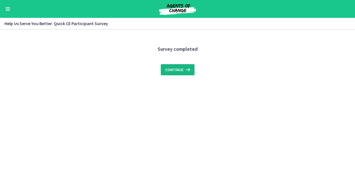
click at [184, 67] on icon at bounding box center [187, 69] width 8 height 7
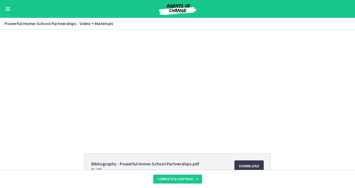
scroll to position [62, 0]
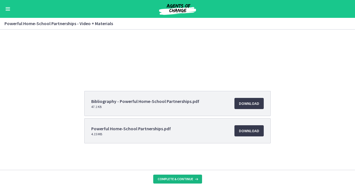
click at [173, 178] on span "Complete & continue" at bounding box center [175, 179] width 35 height 4
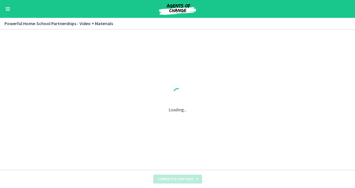
scroll to position [0, 0]
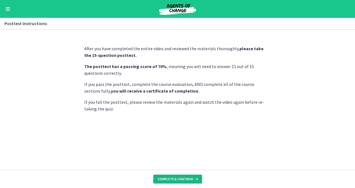
click at [174, 178] on span "Complete & continue" at bounding box center [175, 179] width 35 height 4
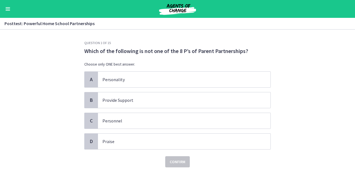
drag, startPoint x: 84, startPoint y: 65, endPoint x: 88, endPoint y: 69, distance: 6.3
drag, startPoint x: 88, startPoint y: 69, endPoint x: 48, endPoint y: 83, distance: 42.7
click at [48, 83] on section "Question 1 of 15 Which of the following is not one of the 8 P’s of Parent Partn…" at bounding box center [177, 109] width 355 height 158
click at [89, 78] on span "A" at bounding box center [91, 79] width 7 height 7
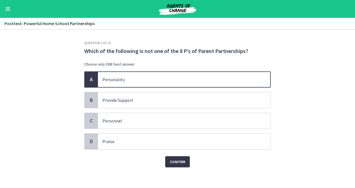
click at [177, 158] on span "Confirm" at bounding box center [178, 161] width 16 height 7
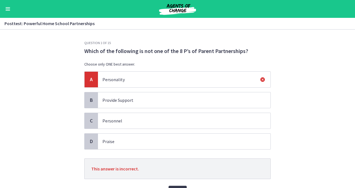
scroll to position [30, 0]
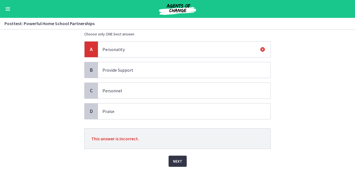
click at [173, 160] on span "Next" at bounding box center [177, 161] width 9 height 7
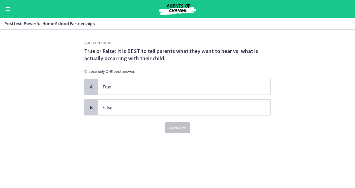
scroll to position [0, 0]
drag, startPoint x: 93, startPoint y: 104, endPoint x: 133, endPoint y: 127, distance: 46.1
click at [133, 127] on div "Confirm" at bounding box center [177, 124] width 186 height 18
click at [95, 106] on div "B" at bounding box center [90, 108] width 13 height 16
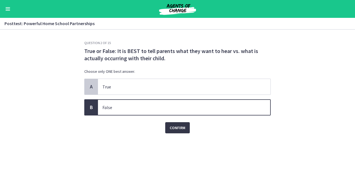
click at [173, 127] on span "Confirm" at bounding box center [178, 127] width 16 height 7
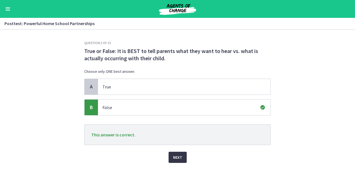
click at [179, 157] on span "Next" at bounding box center [177, 157] width 9 height 7
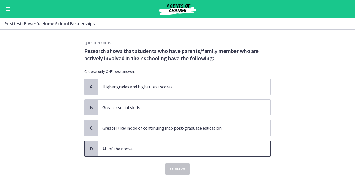
click at [91, 147] on span "D" at bounding box center [91, 148] width 7 height 7
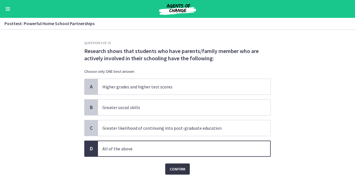
click at [176, 167] on span "Confirm" at bounding box center [178, 169] width 16 height 7
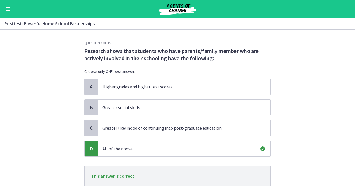
scroll to position [37, 0]
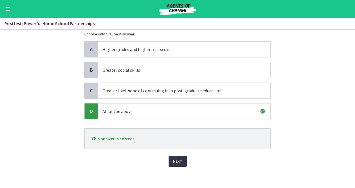
click at [178, 158] on span "Next" at bounding box center [177, 161] width 9 height 7
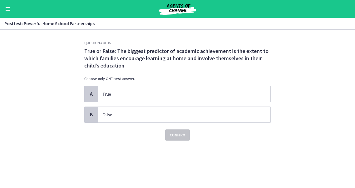
scroll to position [0, 0]
click at [146, 104] on div "A True B False" at bounding box center [177, 104] width 186 height 37
click at [105, 80] on p "Choose only ONE best answer." at bounding box center [177, 79] width 186 height 6
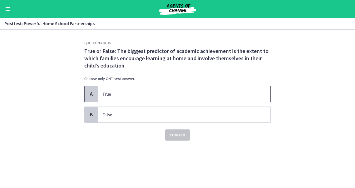
click at [92, 92] on span "A" at bounding box center [91, 94] width 7 height 7
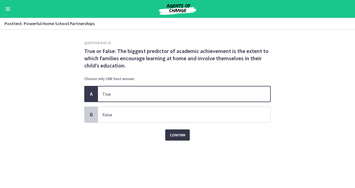
click at [176, 133] on span "Confirm" at bounding box center [178, 135] width 16 height 7
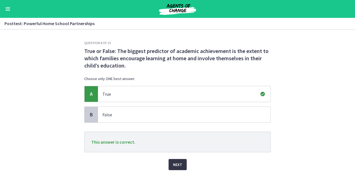
click at [173, 163] on span "Next" at bounding box center [177, 164] width 9 height 7
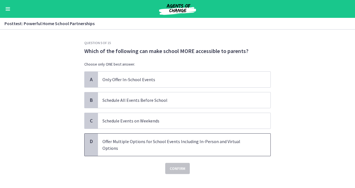
click at [91, 138] on span "D" at bounding box center [91, 141] width 7 height 7
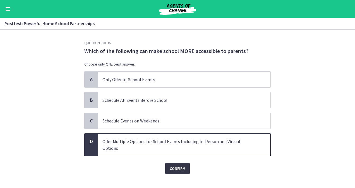
click at [179, 165] on span "Confirm" at bounding box center [178, 168] width 16 height 7
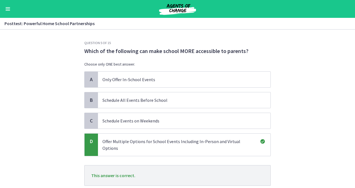
scroll to position [30, 0]
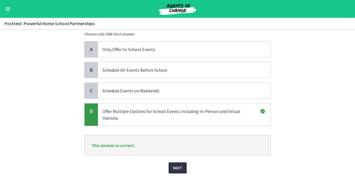
click at [174, 164] on span "Next" at bounding box center [177, 167] width 9 height 7
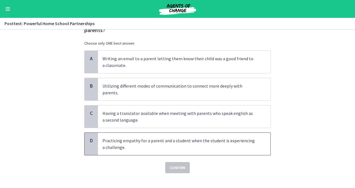
scroll to position [0, 0]
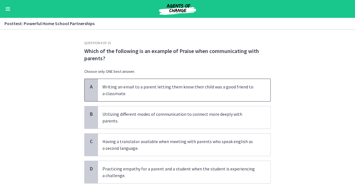
click at [90, 91] on div "A" at bounding box center [90, 90] width 13 height 22
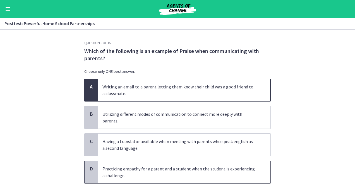
scroll to position [28, 0]
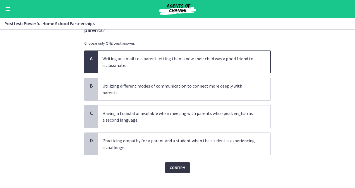
click at [176, 164] on span "Confirm" at bounding box center [178, 167] width 16 height 7
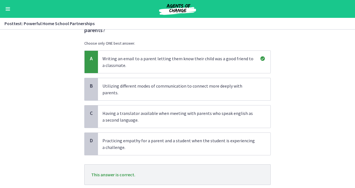
scroll to position [57, 0]
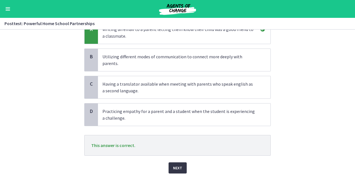
click at [176, 162] on button "Next" at bounding box center [177, 167] width 18 height 11
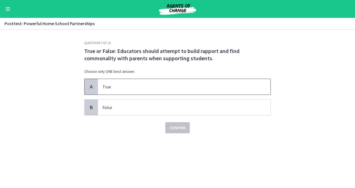
click at [91, 85] on span "A" at bounding box center [91, 86] width 7 height 7
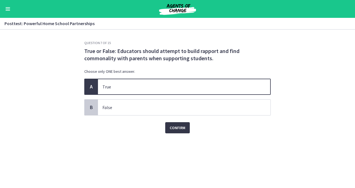
click at [178, 127] on span "Confirm" at bounding box center [178, 127] width 16 height 7
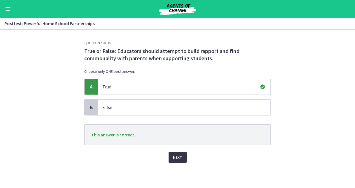
click at [176, 154] on span "Next" at bounding box center [177, 157] width 9 height 7
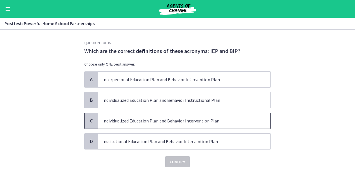
click at [91, 123] on span "C" at bounding box center [91, 120] width 7 height 7
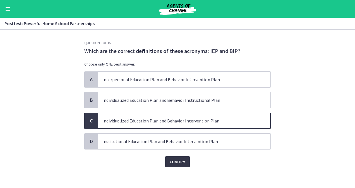
click at [176, 159] on span "Confirm" at bounding box center [178, 161] width 16 height 7
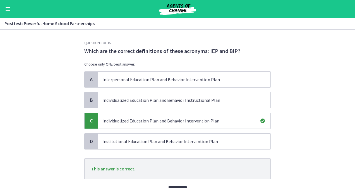
scroll to position [30, 0]
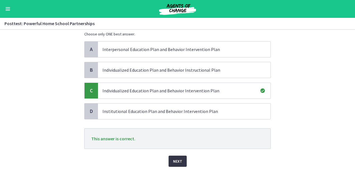
click at [175, 159] on span "Next" at bounding box center [177, 161] width 9 height 7
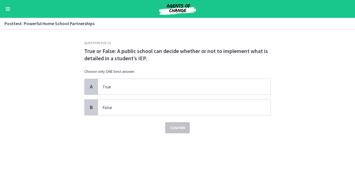
scroll to position [0, 0]
click at [89, 104] on span "B" at bounding box center [91, 107] width 7 height 7
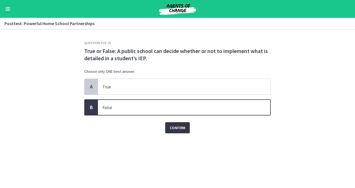
click at [180, 125] on span "Confirm" at bounding box center [178, 127] width 16 height 7
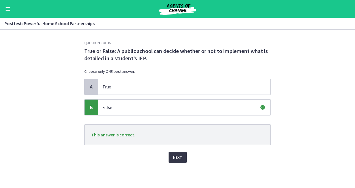
click at [178, 153] on button "Next" at bounding box center [177, 157] width 18 height 11
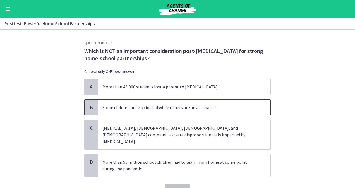
click at [90, 106] on span "B" at bounding box center [91, 107] width 7 height 7
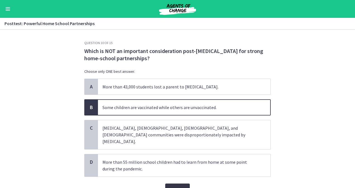
click at [174, 186] on span "Confirm" at bounding box center [178, 189] width 16 height 7
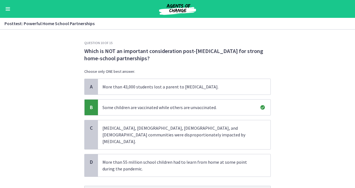
scroll to position [51, 0]
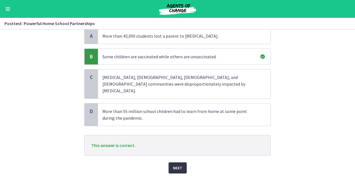
click at [175, 164] on span "Next" at bounding box center [177, 167] width 9 height 7
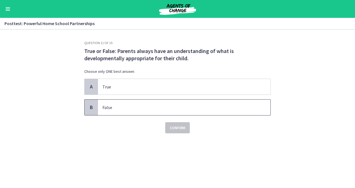
click at [91, 106] on span "B" at bounding box center [91, 107] width 7 height 7
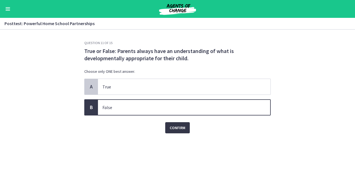
click at [179, 127] on span "Confirm" at bounding box center [178, 127] width 16 height 7
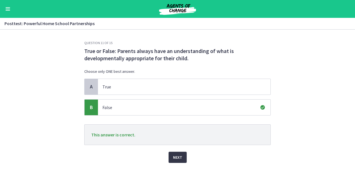
click at [179, 156] on span "Next" at bounding box center [177, 157] width 9 height 7
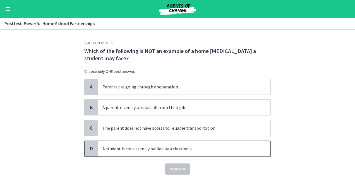
click at [89, 146] on span "D" at bounding box center [91, 148] width 7 height 7
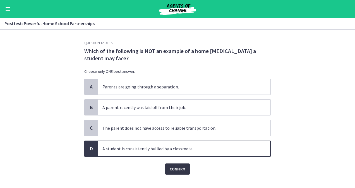
click at [179, 168] on span "Confirm" at bounding box center [178, 169] width 16 height 7
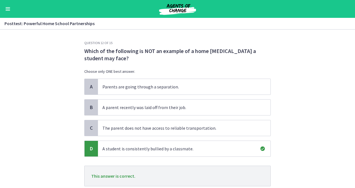
scroll to position [37, 0]
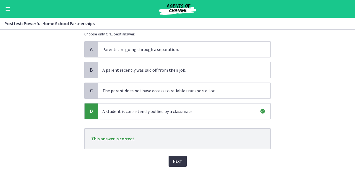
click at [177, 158] on span "Next" at bounding box center [177, 161] width 9 height 7
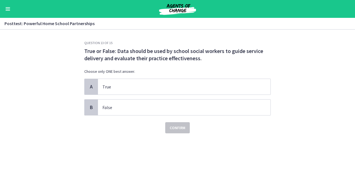
scroll to position [0, 0]
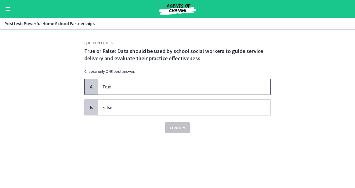
click at [90, 83] on span "A" at bounding box center [91, 86] width 7 height 7
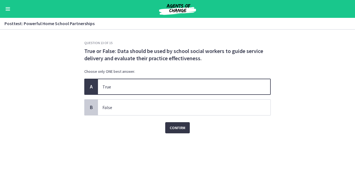
click at [176, 127] on span "Confirm" at bounding box center [178, 127] width 16 height 7
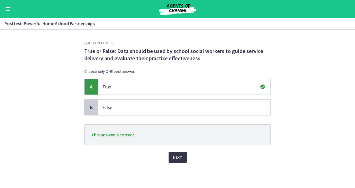
click at [179, 155] on span "Next" at bounding box center [177, 157] width 9 height 7
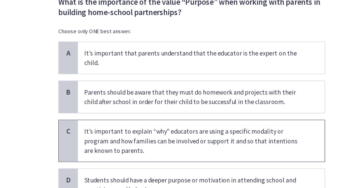
scroll to position [35, 0]
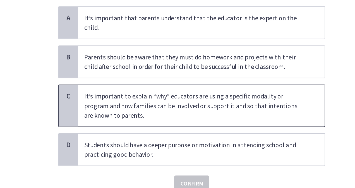
click at [88, 103] on span "C" at bounding box center [91, 106] width 7 height 7
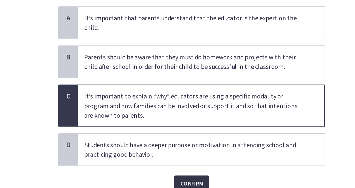
click at [173, 164] on span "Confirm" at bounding box center [178, 167] width 16 height 7
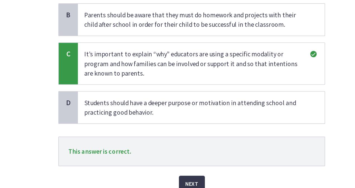
scroll to position [64, 0]
click at [175, 164] on span "Next" at bounding box center [177, 167] width 9 height 7
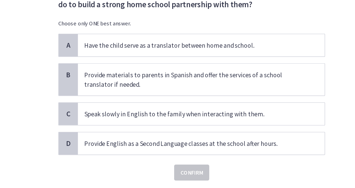
scroll to position [0, 0]
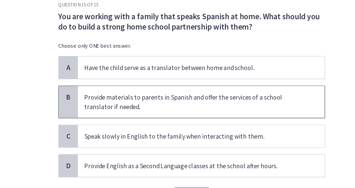
click at [89, 109] on span "B" at bounding box center [91, 107] width 7 height 7
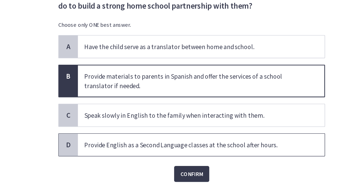
scroll to position [14, 0]
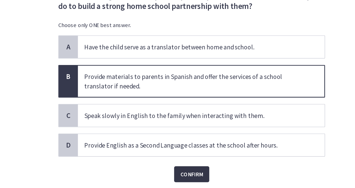
click at [176, 158] on span "Confirm" at bounding box center [178, 161] width 16 height 7
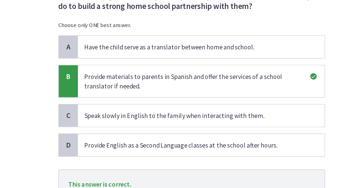
scroll to position [44, 0]
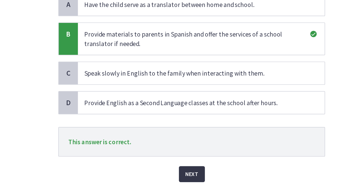
click at [176, 158] on span "Next" at bounding box center [177, 161] width 9 height 7
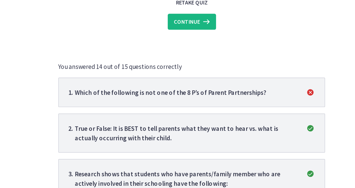
scroll to position [0, 0]
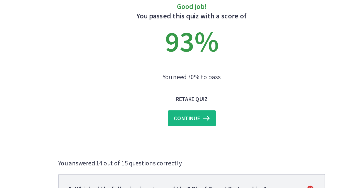
click at [178, 122] on span "Continue" at bounding box center [174, 122] width 18 height 7
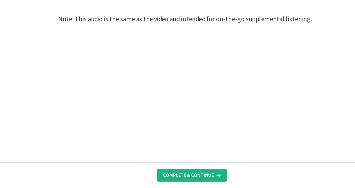
click at [171, 177] on span "Complete & continue" at bounding box center [175, 179] width 35 height 4
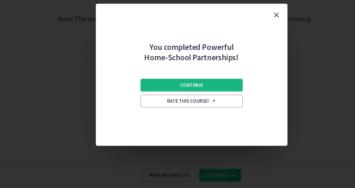
click at [182, 115] on span "Continue" at bounding box center [178, 116] width 16 height 4
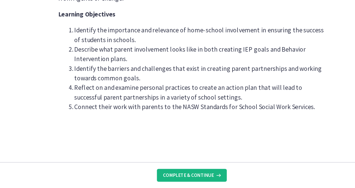
drag, startPoint x: 172, startPoint y: 177, endPoint x: 165, endPoint y: 176, distance: 6.8
click at [165, 176] on button "Complete & continue" at bounding box center [177, 179] width 49 height 9
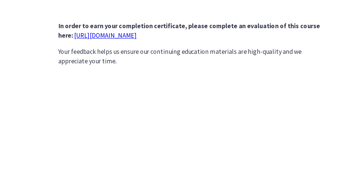
click at [117, 55] on link "https://forms.gle/iBpb7zobziVS6aFEA" at bounding box center [117, 55] width 44 height 6
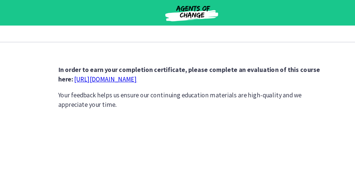
click at [113, 52] on p "In order to earn your completion certificate, please complete an evaluation of …" at bounding box center [177, 51] width 186 height 13
click at [116, 53] on link "https://forms.gle/iBpb7zobziVS6aFEA" at bounding box center [117, 55] width 44 height 6
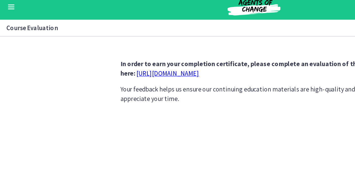
click at [8, 8] on button "Enable menu" at bounding box center [7, 9] width 7 height 7
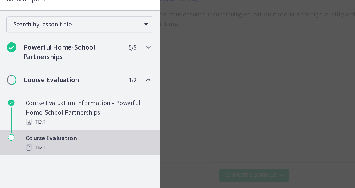
click at [8, 111] on span "Chapters" at bounding box center [8, 113] width 6 height 6
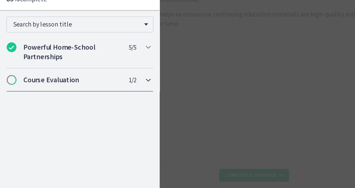
click at [21, 113] on h2 "Course Evaluation" at bounding box center [50, 112] width 68 height 7
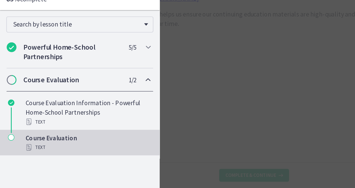
click at [8, 114] on span "Chapters" at bounding box center [8, 113] width 6 height 6
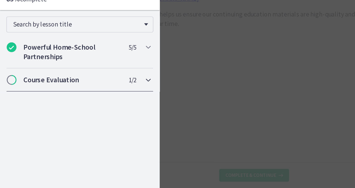
click at [9, 110] on span "Chapters" at bounding box center [8, 113] width 6 height 6
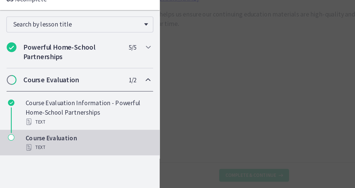
click at [153, 110] on main "Course Evaluation Enable fullscreen In order to earn your completion certificat…" at bounding box center [177, 103] width 355 height 170
click at [4, 151] on div "Chapters" at bounding box center [7, 158] width 7 height 18
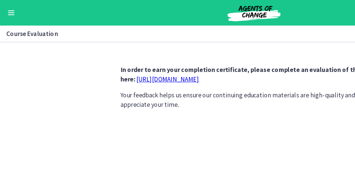
click at [139, 54] on link "https://forms.gle/iBpb7zobziVS6aFEA" at bounding box center [117, 55] width 44 height 6
click at [8, 7] on span "Enable menu" at bounding box center [8, 7] width 4 height 1
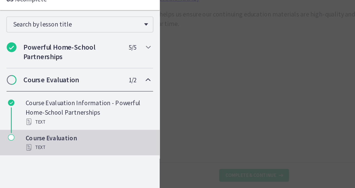
click at [7, 152] on icon "Chapters" at bounding box center [8, 152] width 4 height 4
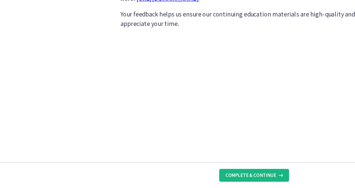
click at [182, 180] on span "Complete & continue" at bounding box center [175, 179] width 35 height 4
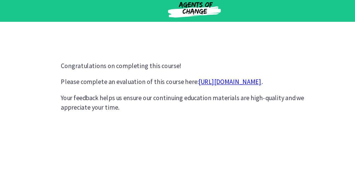
click at [220, 59] on link "https://forms.gle/iBpb7zobziVS6aFEA" at bounding box center [202, 60] width 44 height 6
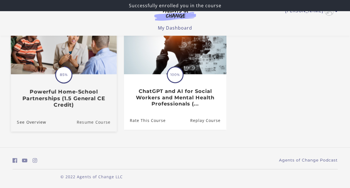
click at [89, 117] on link "Resume Course" at bounding box center [97, 121] width 40 height 19
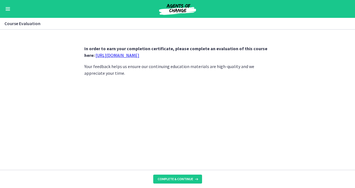
click at [125, 56] on link "[URL][DOMAIN_NAME]" at bounding box center [117, 55] width 44 height 6
click at [5, 5] on div "Go to Dashboard" at bounding box center [177, 9] width 355 height 18
click at [10, 10] on button "Enable menu" at bounding box center [7, 9] width 7 height 7
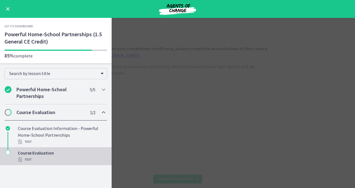
click at [7, 149] on div "Chapters" at bounding box center [7, 158] width 7 height 18
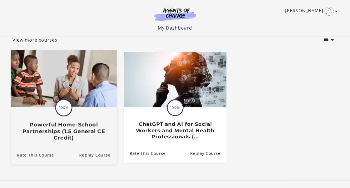
scroll to position [33, 0]
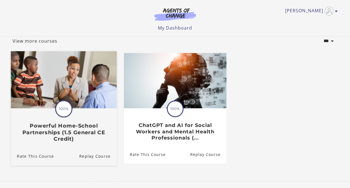
click at [55, 90] on img at bounding box center [64, 79] width 106 height 57
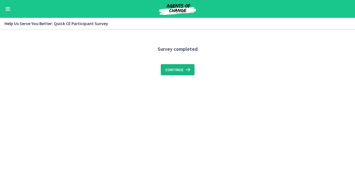
click at [182, 69] on span "Continue" at bounding box center [174, 69] width 18 height 7
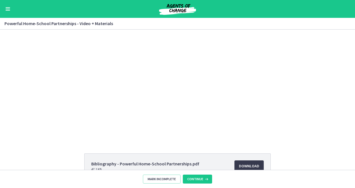
scroll to position [62, 0]
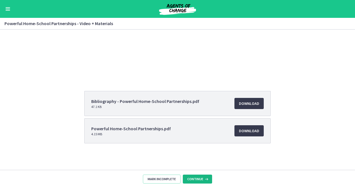
click at [193, 175] on button "Continue" at bounding box center [197, 179] width 29 height 9
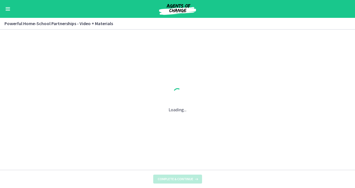
scroll to position [0, 0]
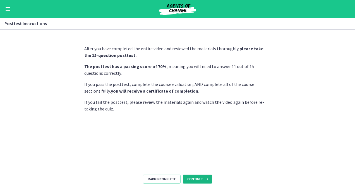
click at [196, 180] on span "Continue" at bounding box center [195, 179] width 16 height 4
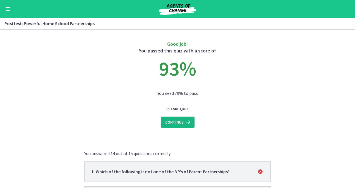
click at [176, 119] on span "Continue" at bounding box center [174, 122] width 18 height 7
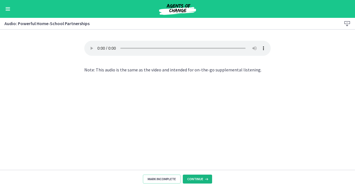
click at [198, 176] on button "Continue" at bounding box center [197, 179] width 29 height 9
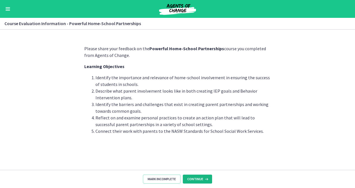
click at [198, 176] on button "Continue" at bounding box center [197, 179] width 29 height 9
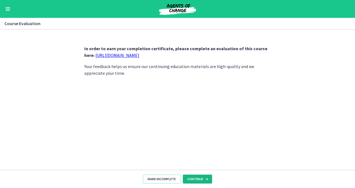
click at [198, 176] on button "Continue" at bounding box center [197, 179] width 29 height 9
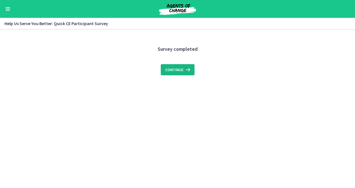
click at [181, 72] on span "Continue" at bounding box center [174, 69] width 18 height 7
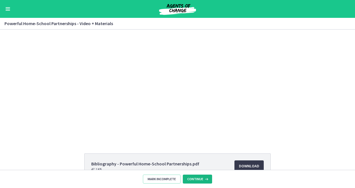
click at [193, 175] on button "Continue" at bounding box center [197, 179] width 29 height 9
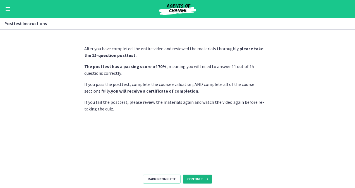
click at [193, 175] on button "Continue" at bounding box center [197, 179] width 29 height 9
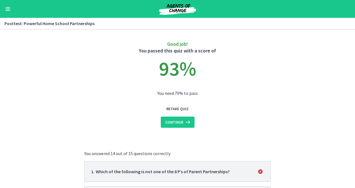
click at [7, 5] on div "Go to Dashboard" at bounding box center [177, 9] width 355 height 18
click at [4, 11] on button "Enable menu" at bounding box center [7, 9] width 7 height 7
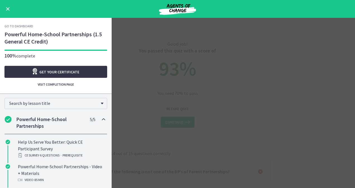
click at [47, 71] on span "Get your certificate" at bounding box center [59, 72] width 40 height 7
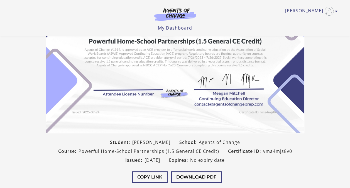
scroll to position [62, 0]
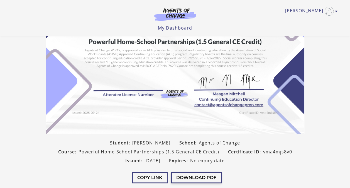
click at [182, 176] on button "Download PDF" at bounding box center [196, 177] width 51 height 11
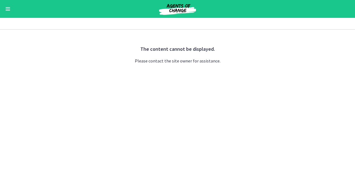
click at [152, 59] on p "Please contact the site owner for assistance." at bounding box center [178, 60] width 86 height 7
click at [6, 6] on button "Enable menu" at bounding box center [7, 9] width 7 height 7
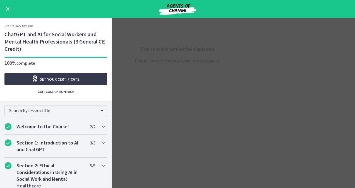
click at [4, 7] on div "Go to Dashboard" at bounding box center [177, 9] width 355 height 18
click at [8, 7] on button "Enable menu" at bounding box center [7, 9] width 7 height 7
